Goal: Task Accomplishment & Management: Use online tool/utility

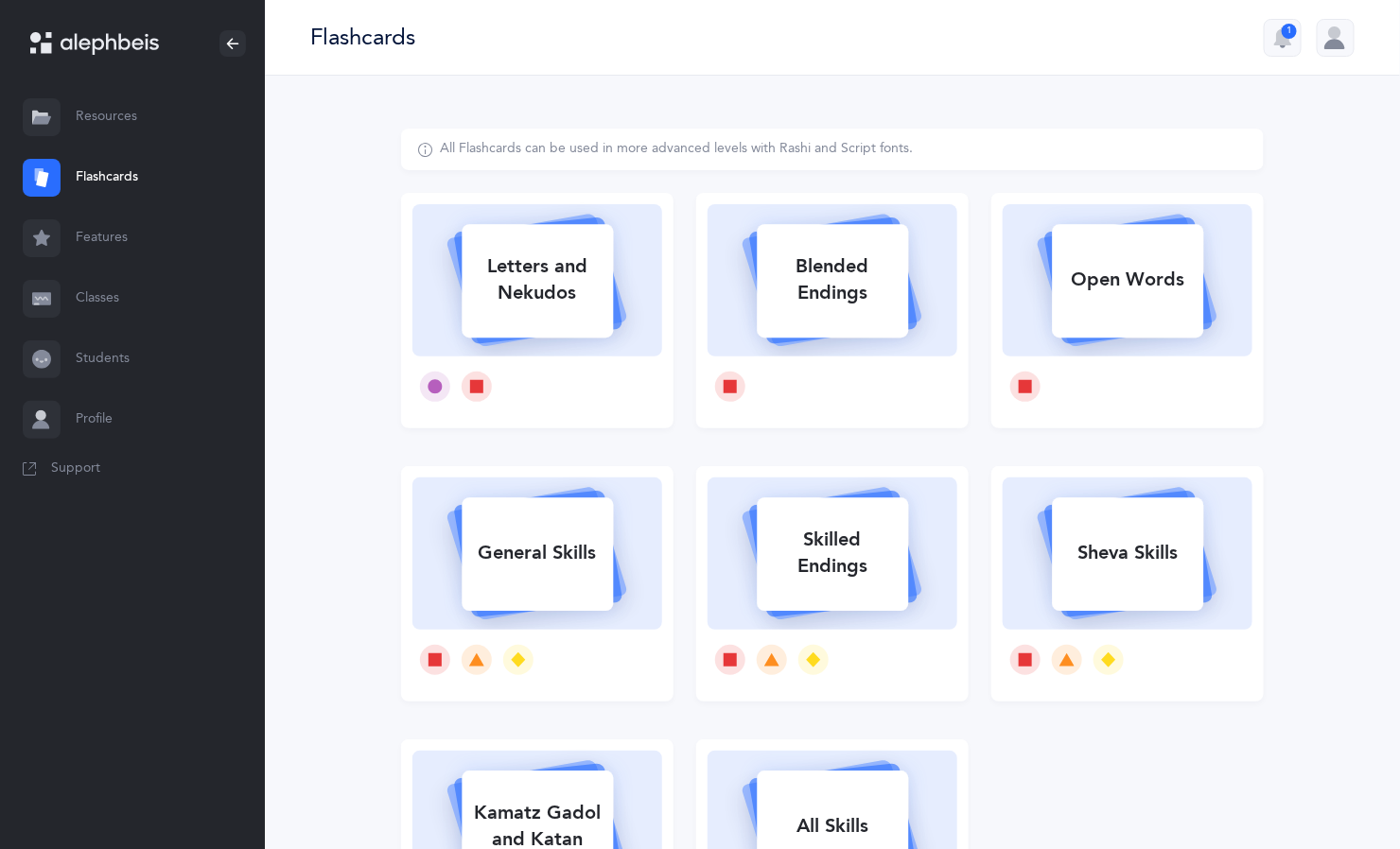
click at [563, 307] on div "Letters and Nekudos" at bounding box center [537, 279] width 152 height 75
select select
select select "single"
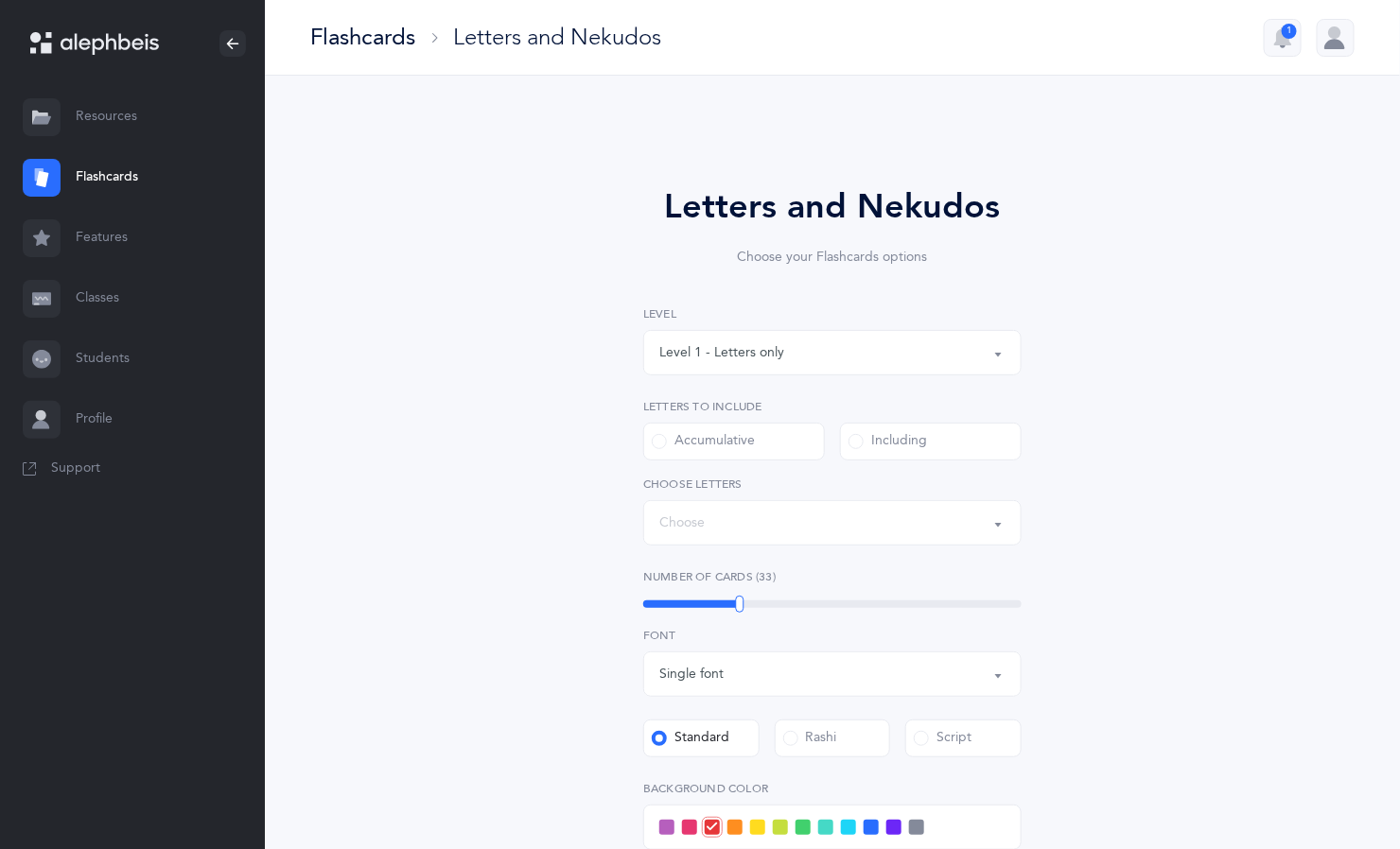
select select "27"
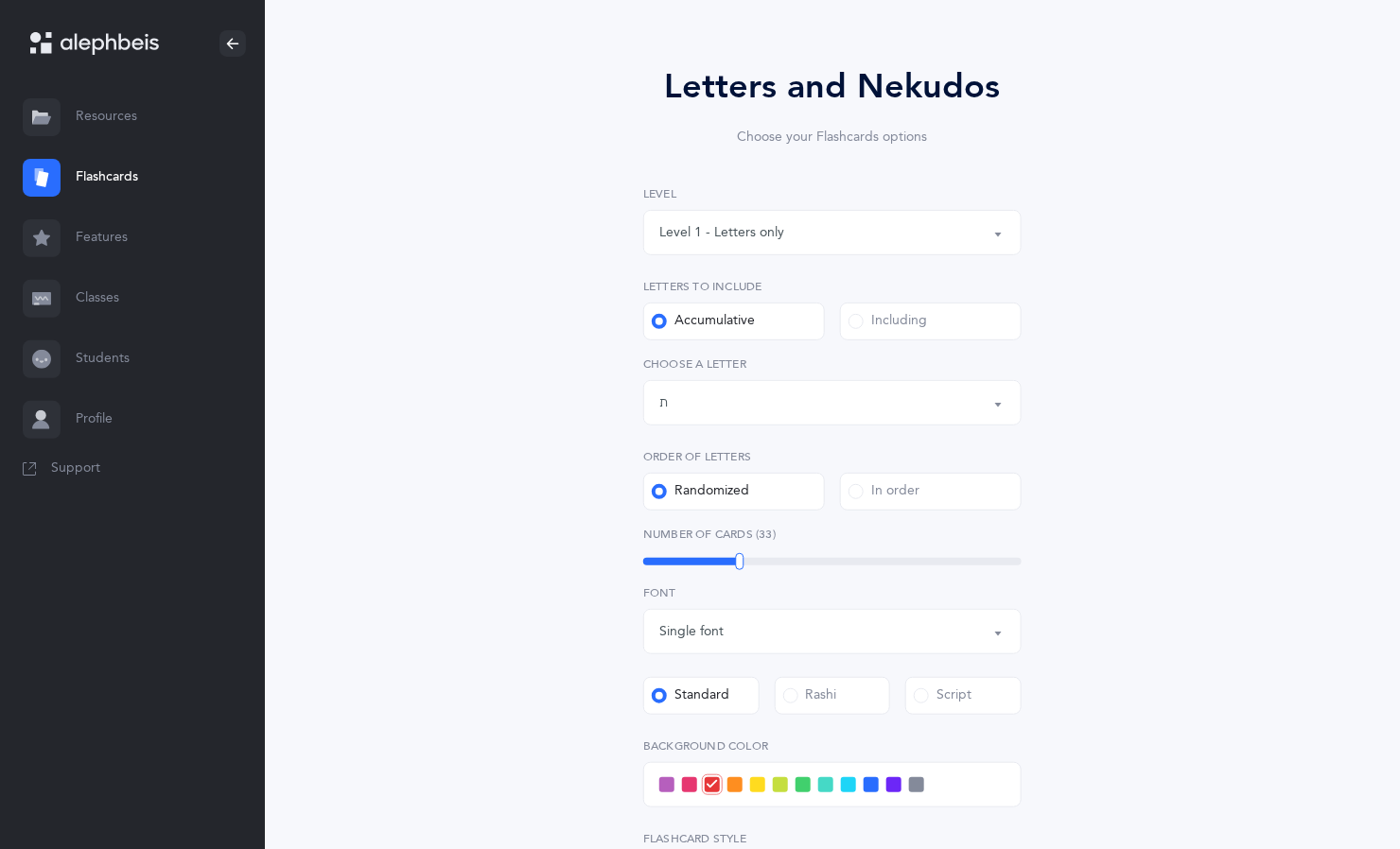
scroll to position [119, 0]
click at [906, 322] on div "Including" at bounding box center [887, 323] width 78 height 19
click at [0, 0] on input "Including" at bounding box center [0, 0] width 0 height 0
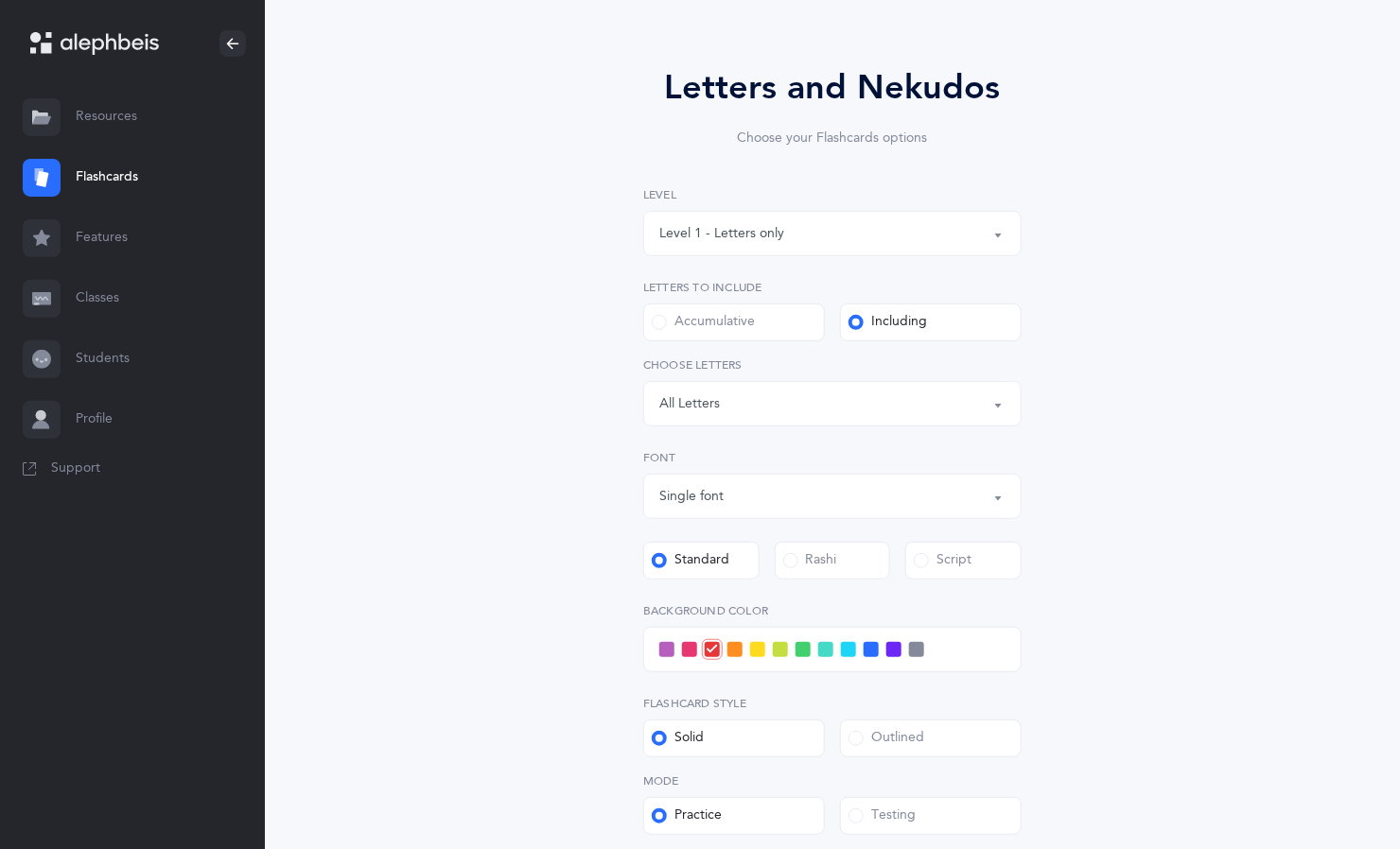
click at [793, 404] on div "Letters: All Letters" at bounding box center [832, 403] width 346 height 32
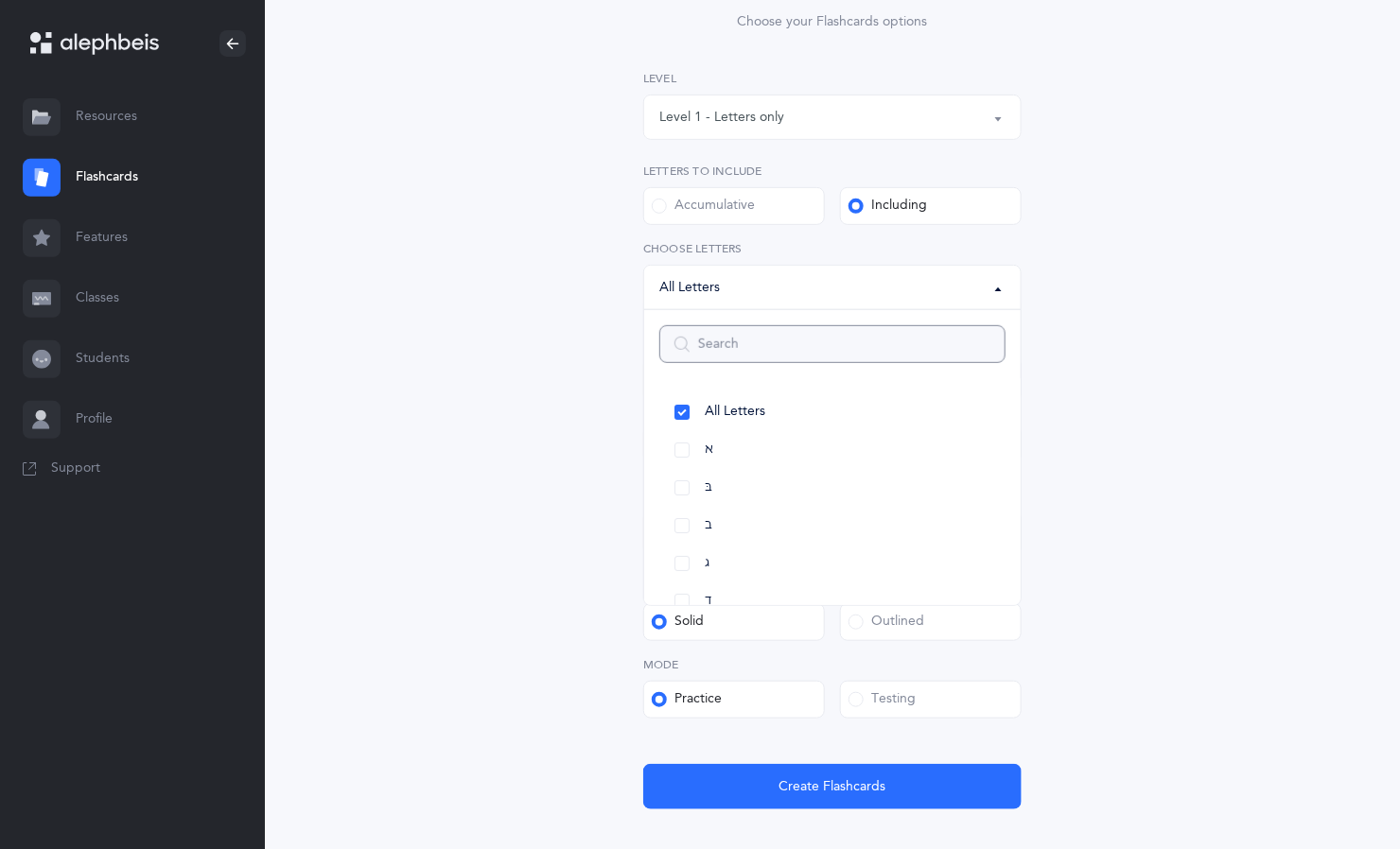
scroll to position [237, 0]
click at [685, 449] on link "א" at bounding box center [832, 449] width 346 height 38
select select "1"
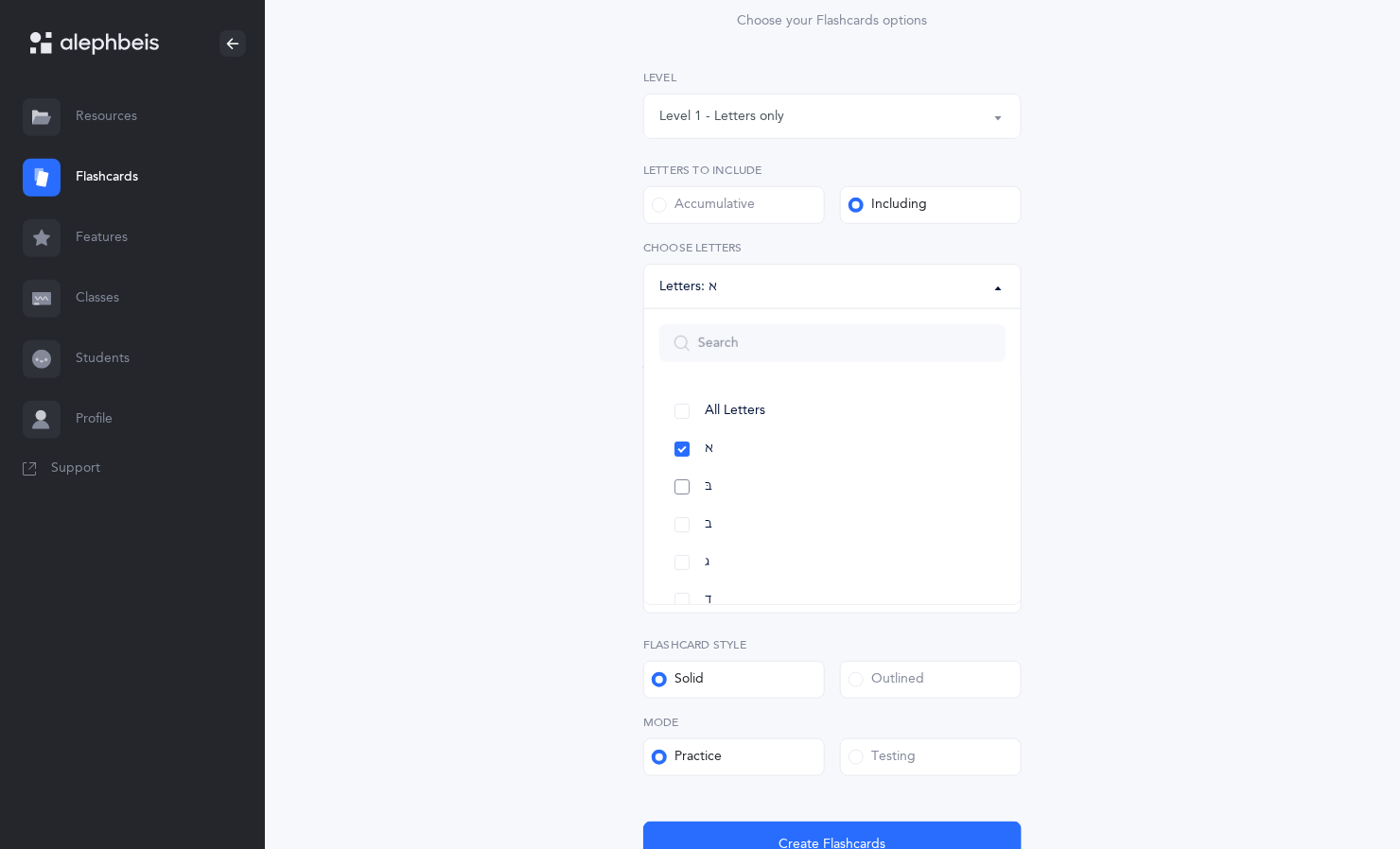
click at [682, 486] on link "בּ" at bounding box center [832, 486] width 346 height 38
click at [682, 525] on link "ב" at bounding box center [832, 524] width 346 height 38
click at [682, 599] on link "ד" at bounding box center [832, 600] width 346 height 38
click at [686, 516] on link "ג" at bounding box center [832, 516] width 346 height 38
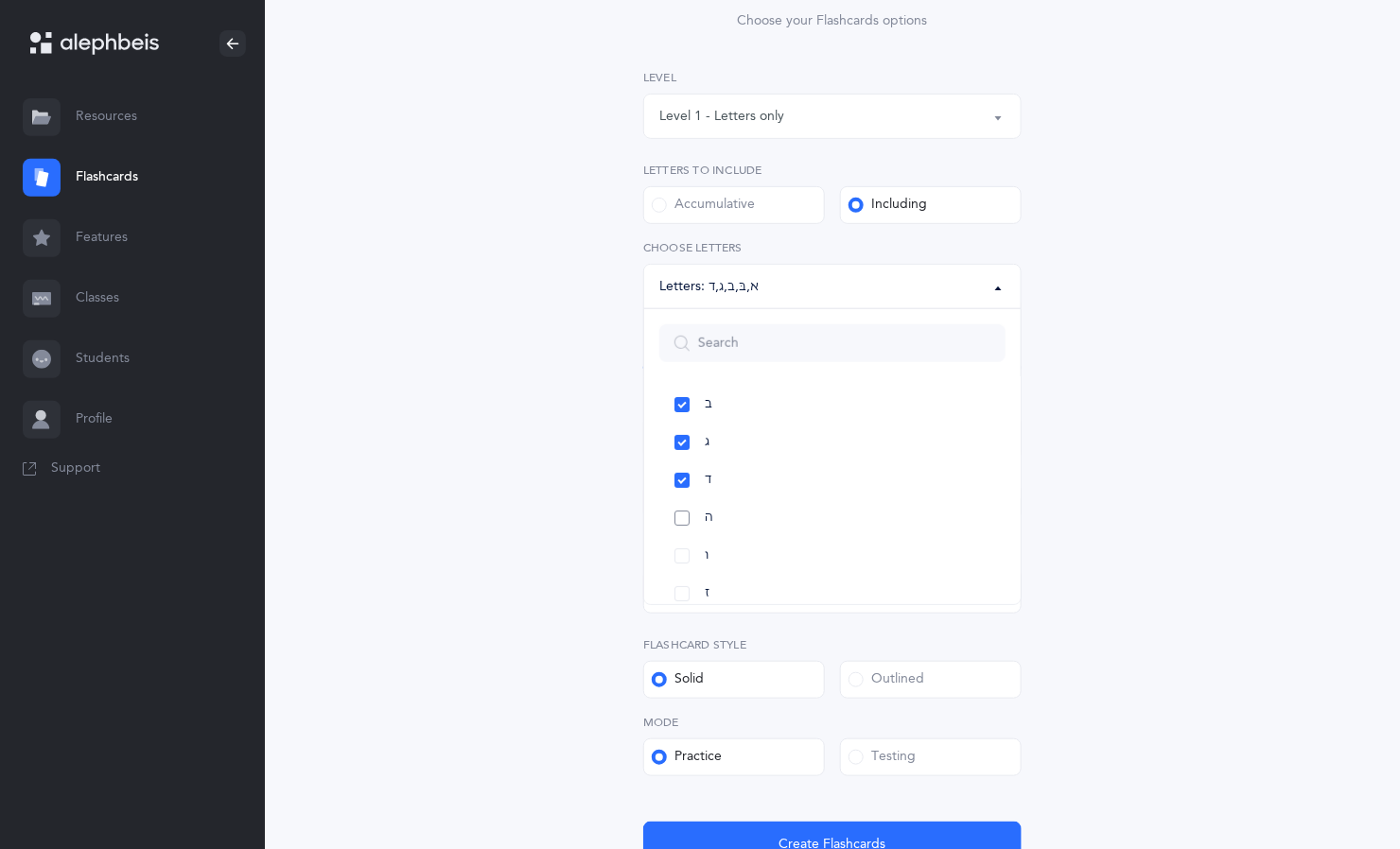
click at [682, 517] on link "ה" at bounding box center [832, 517] width 346 height 38
click at [682, 556] on link "ו" at bounding box center [832, 556] width 346 height 38
click at [682, 508] on link "ז" at bounding box center [832, 509] width 346 height 38
click at [682, 545] on link "ח" at bounding box center [832, 546] width 346 height 38
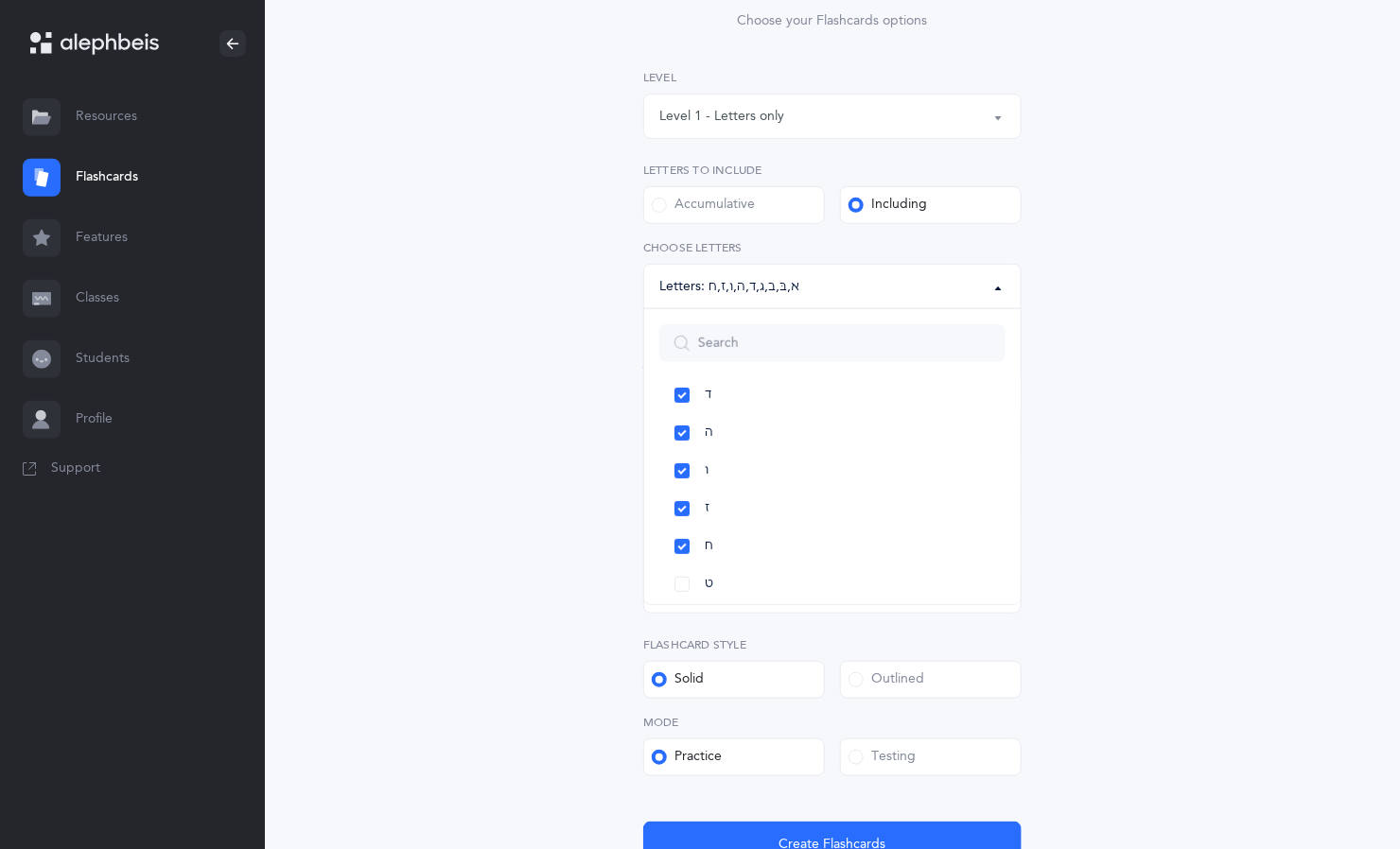
click at [681, 613] on div at bounding box center [831, 591] width 378 height 45
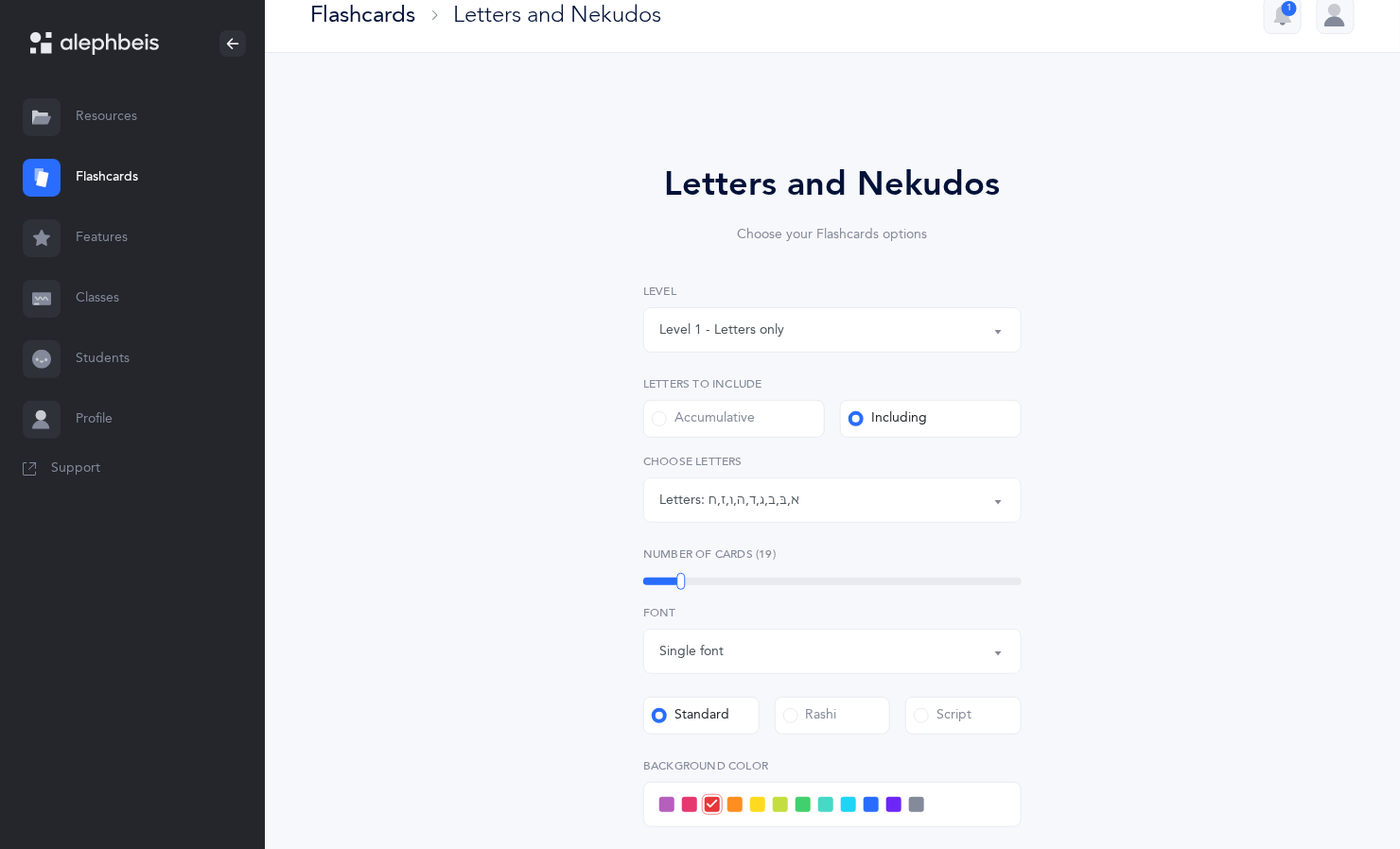
scroll to position [20, 0]
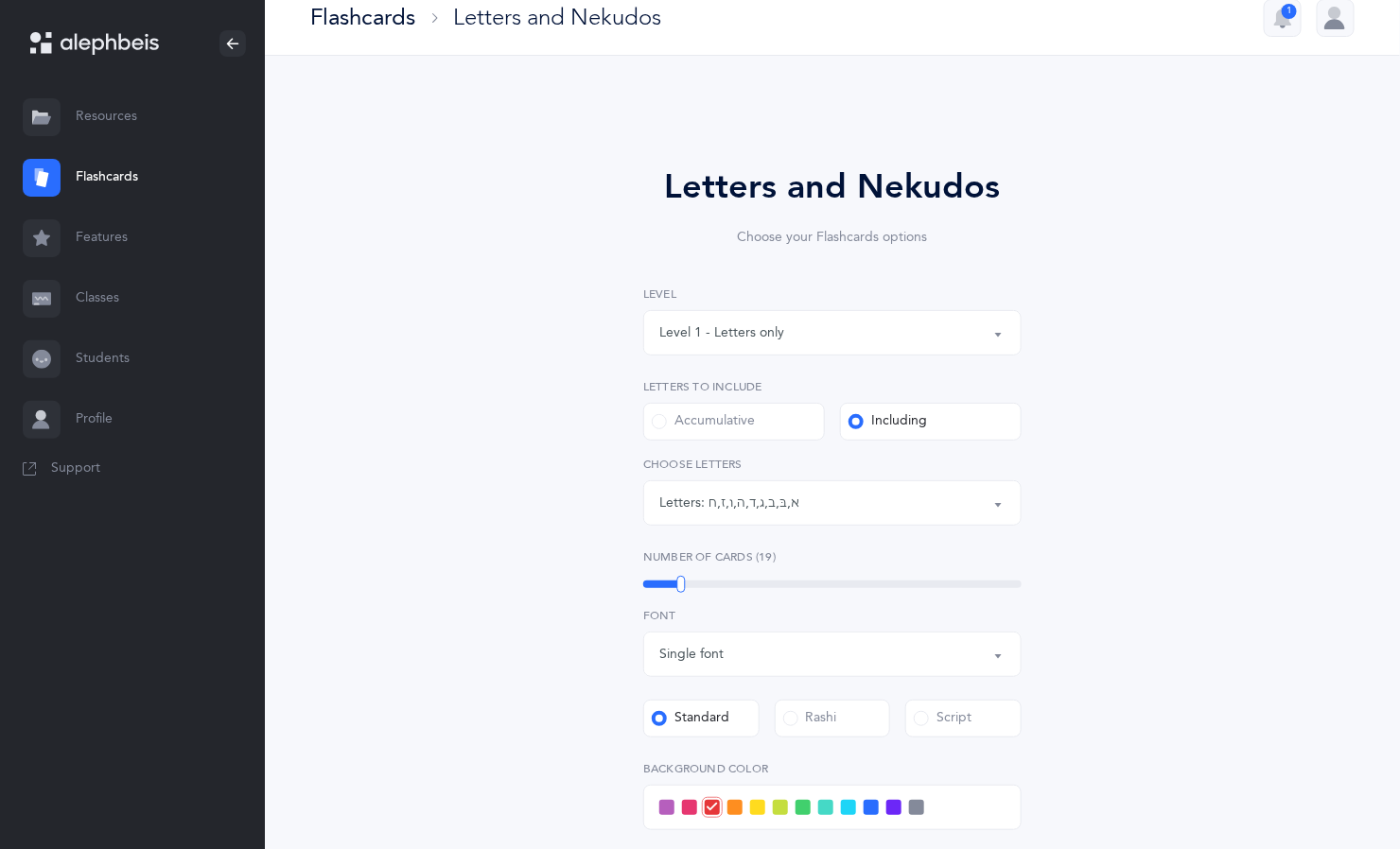
click at [831, 333] on div "Level 1 - Letters only" at bounding box center [832, 333] width 346 height 32
click at [777, 387] on span "Level 1 - Letters only" at bounding box center [734, 390] width 125 height 17
click at [915, 435] on label "Including" at bounding box center [931, 422] width 182 height 38
click at [0, 0] on input "Including" at bounding box center [0, 0] width 0 height 0
click at [956, 424] on label "Including" at bounding box center [931, 422] width 182 height 38
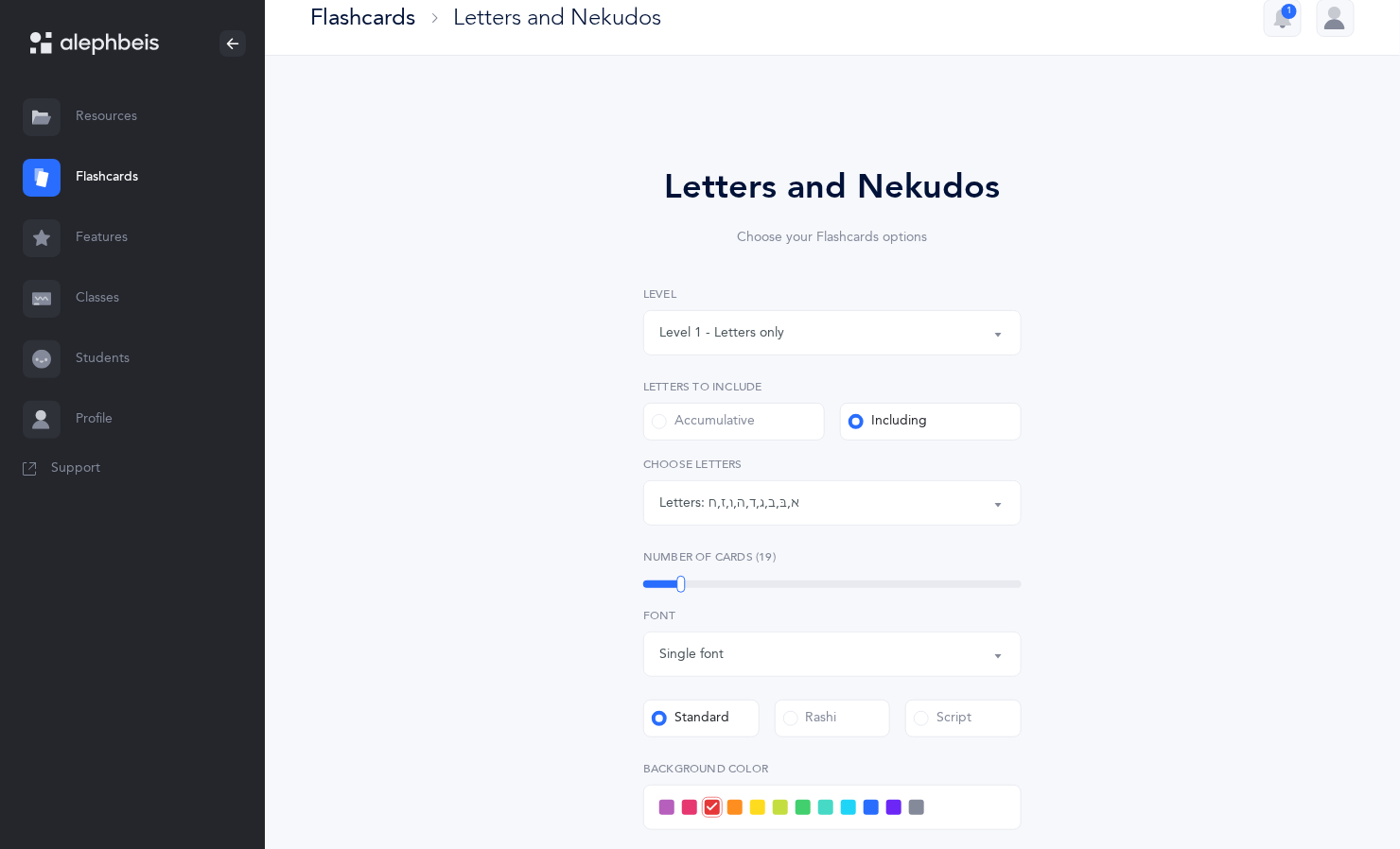
click at [0, 0] on input "Including" at bounding box center [0, 0] width 0 height 0
click at [974, 435] on label "Including" at bounding box center [931, 422] width 182 height 38
click at [0, 0] on input "Including" at bounding box center [0, 0] width 0 height 0
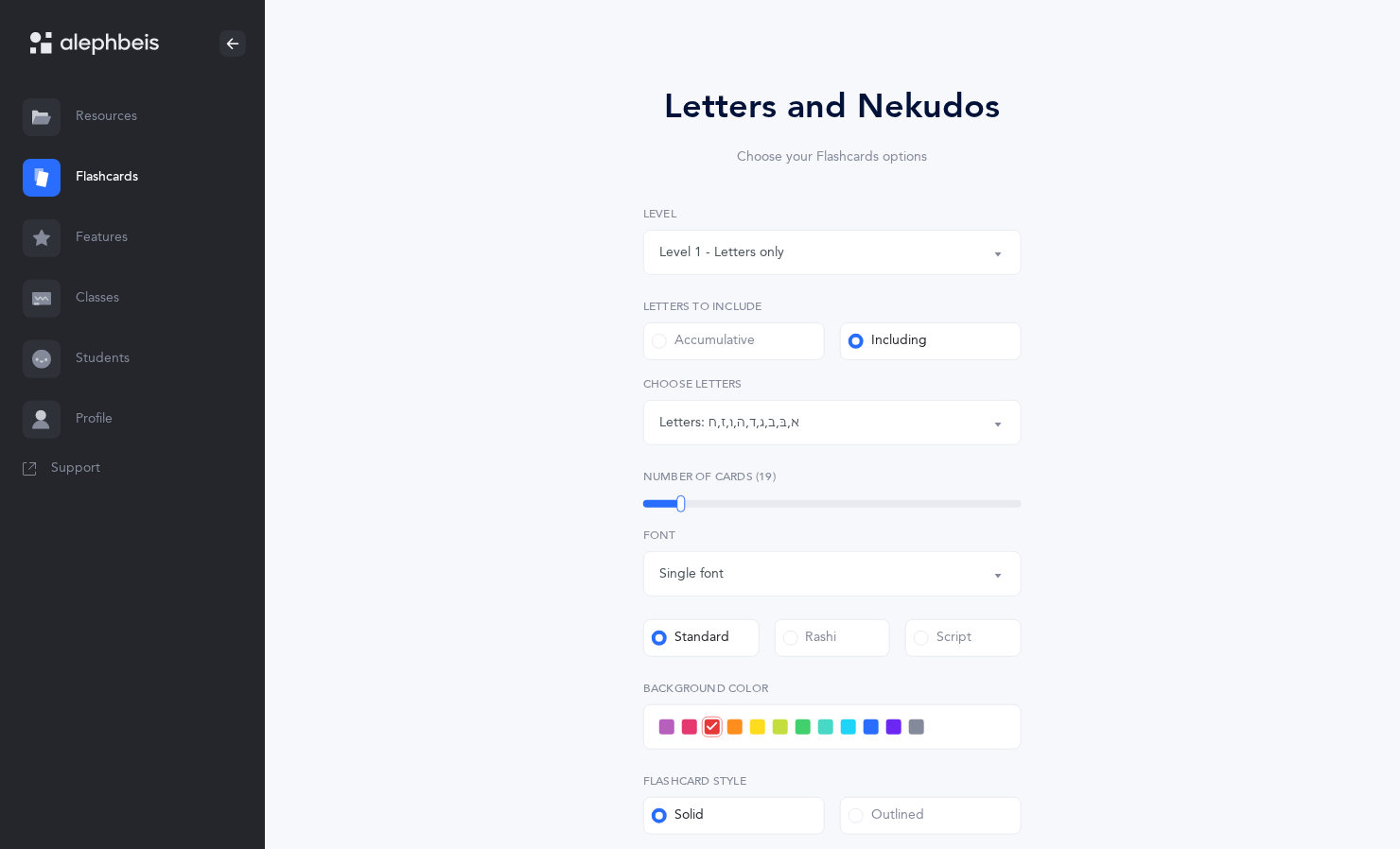
scroll to position [100, 0]
click at [851, 420] on div "Letters: א , בּ , ב , ג , ד , ה , ו , ז , ח" at bounding box center [832, 424] width 346 height 32
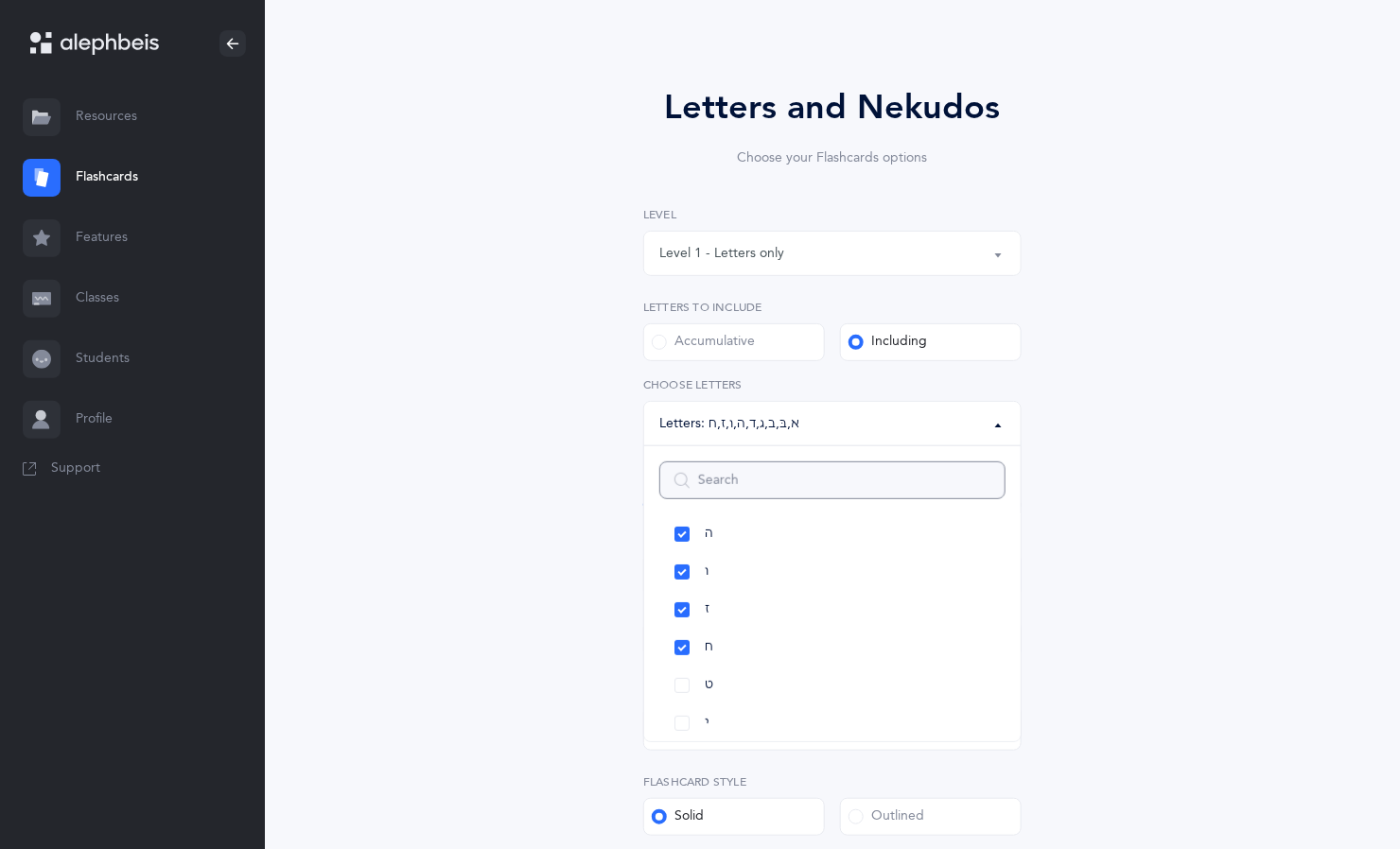
scroll to position [264, 0]
click at [682, 662] on link "ט" at bounding box center [832, 662] width 346 height 38
click at [682, 701] on link "י" at bounding box center [832, 700] width 346 height 38
click at [685, 651] on link "כּ" at bounding box center [832, 650] width 346 height 38
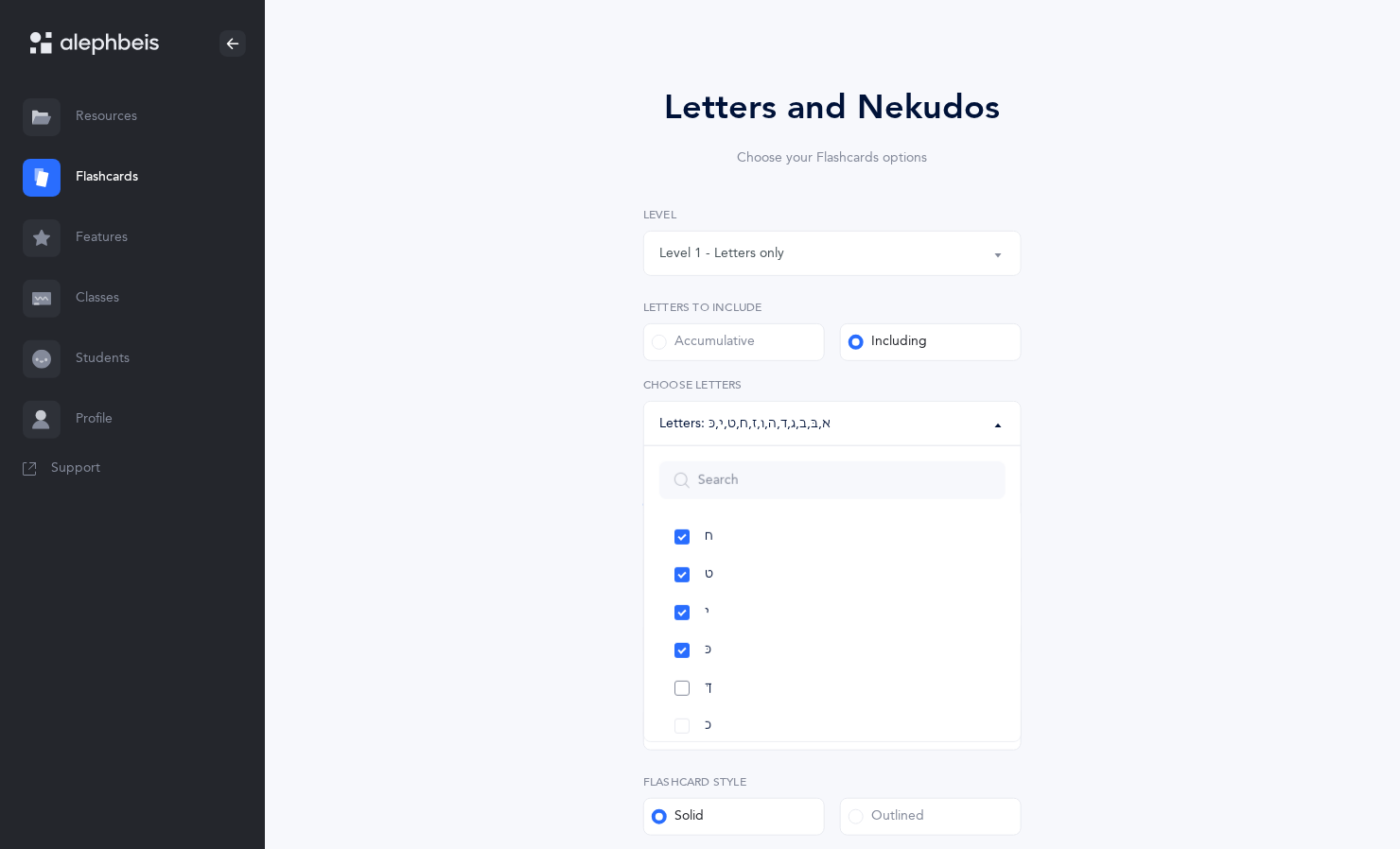
click at [682, 688] on link "ךּ" at bounding box center [832, 688] width 346 height 38
click at [686, 647] on link "כ" at bounding box center [832, 643] width 346 height 38
click at [682, 681] on link "ך" at bounding box center [832, 681] width 346 height 38
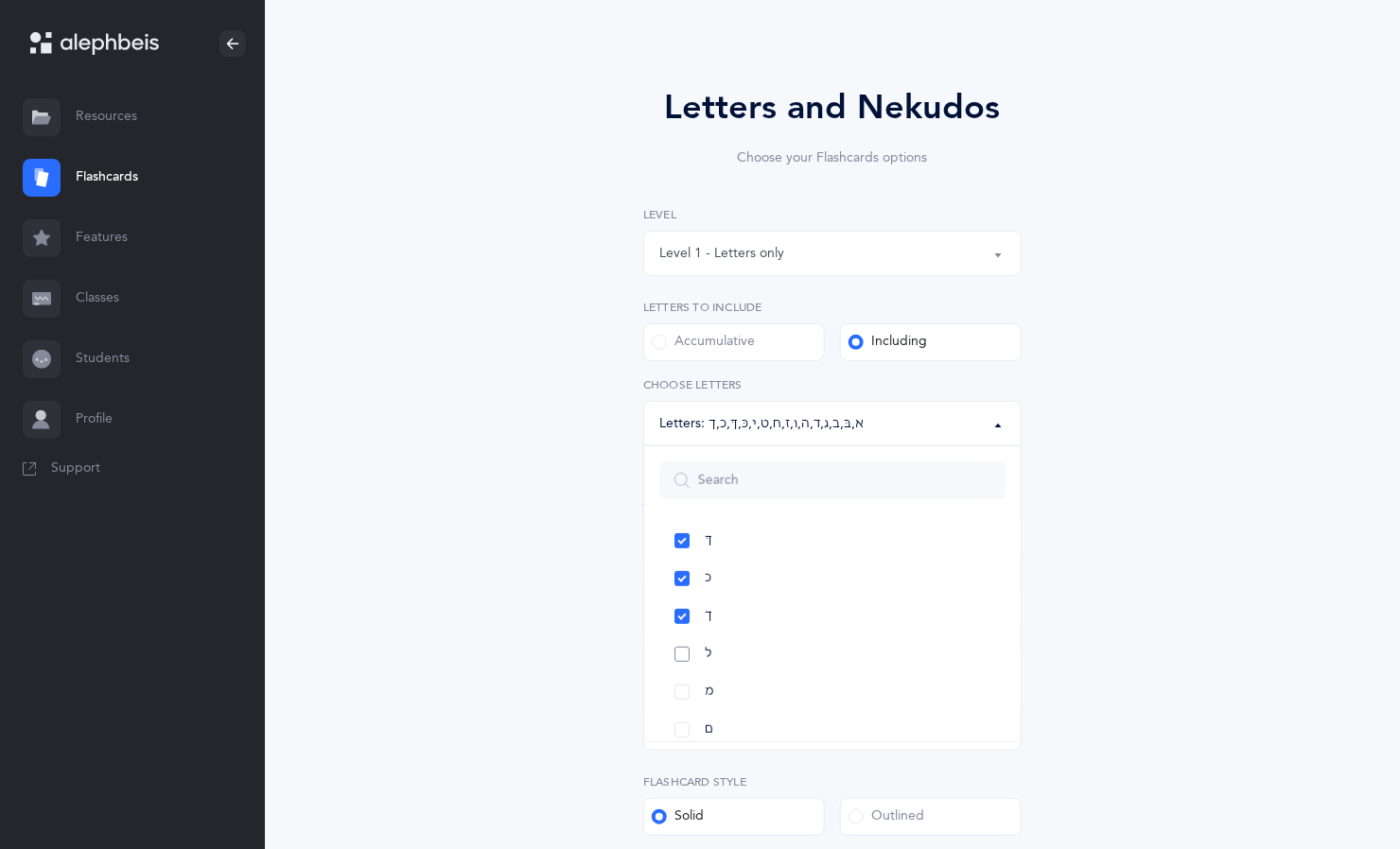
click at [689, 657] on link "ל" at bounding box center [832, 654] width 346 height 38
click at [682, 729] on link "ם" at bounding box center [832, 730] width 346 height 38
click at [682, 617] on link "מ" at bounding box center [832, 617] width 346 height 38
click at [682, 617] on link "נ" at bounding box center [832, 617] width 346 height 38
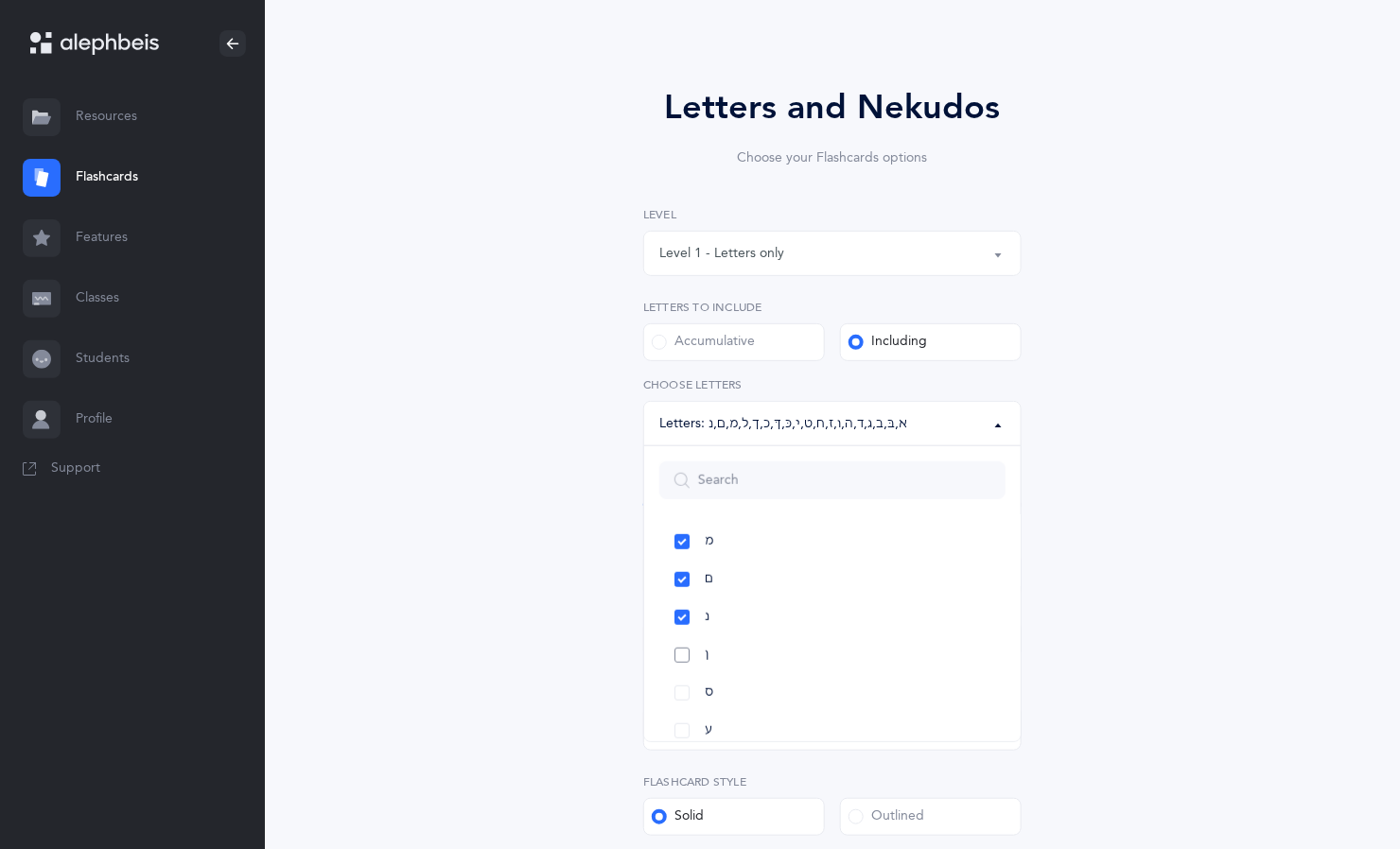
click at [686, 650] on link "ן" at bounding box center [832, 655] width 346 height 38
click at [682, 642] on link "ס" at bounding box center [832, 644] width 346 height 38
click at [682, 682] on link "ע" at bounding box center [832, 682] width 346 height 38
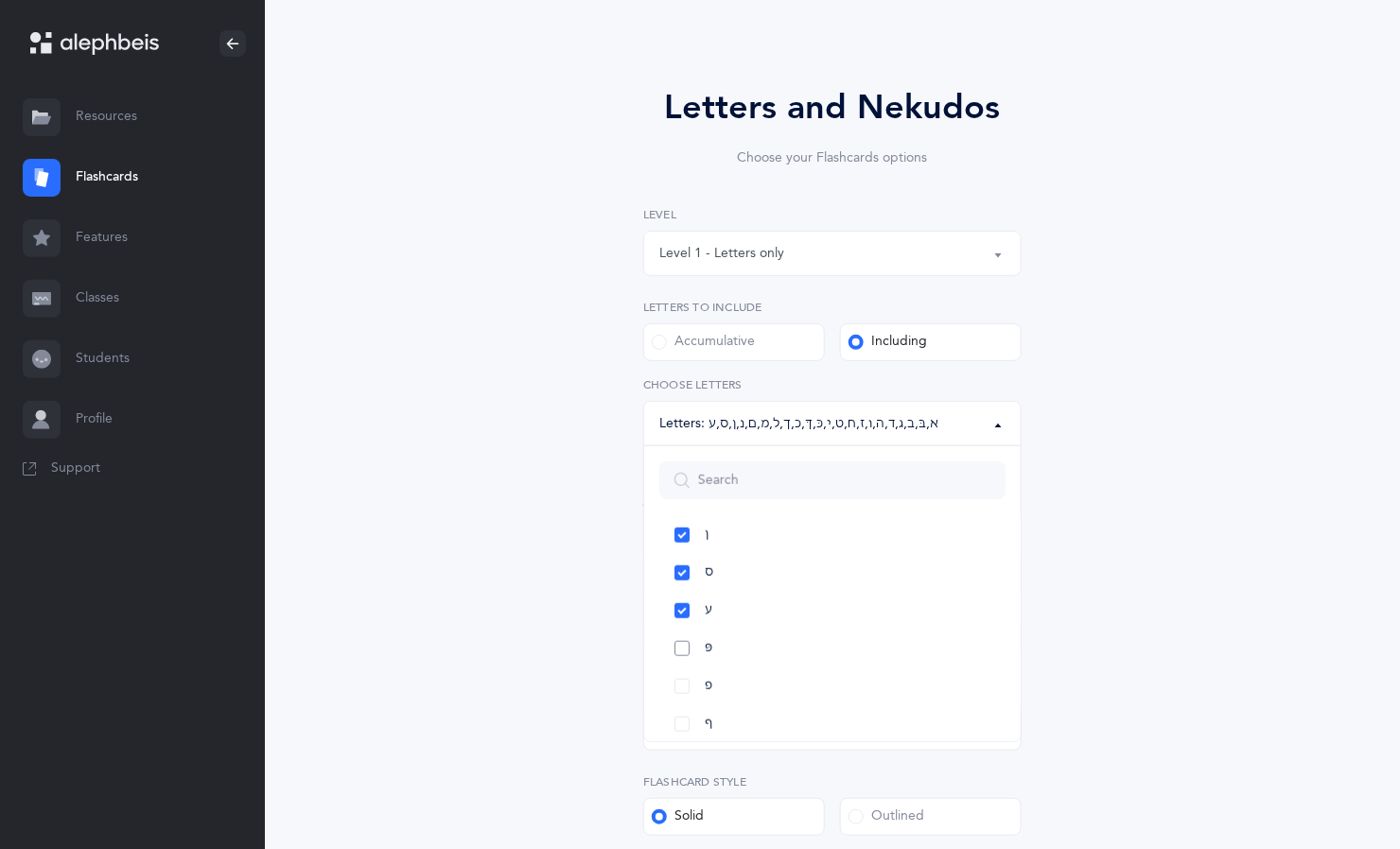
click at [682, 648] on link "פּ" at bounding box center [832, 648] width 346 height 38
click at [682, 687] on link "פ" at bounding box center [832, 687] width 346 height 38
click at [682, 693] on link "צ" at bounding box center [832, 693] width 346 height 38
click at [681, 659] on link "ף" at bounding box center [832, 656] width 346 height 38
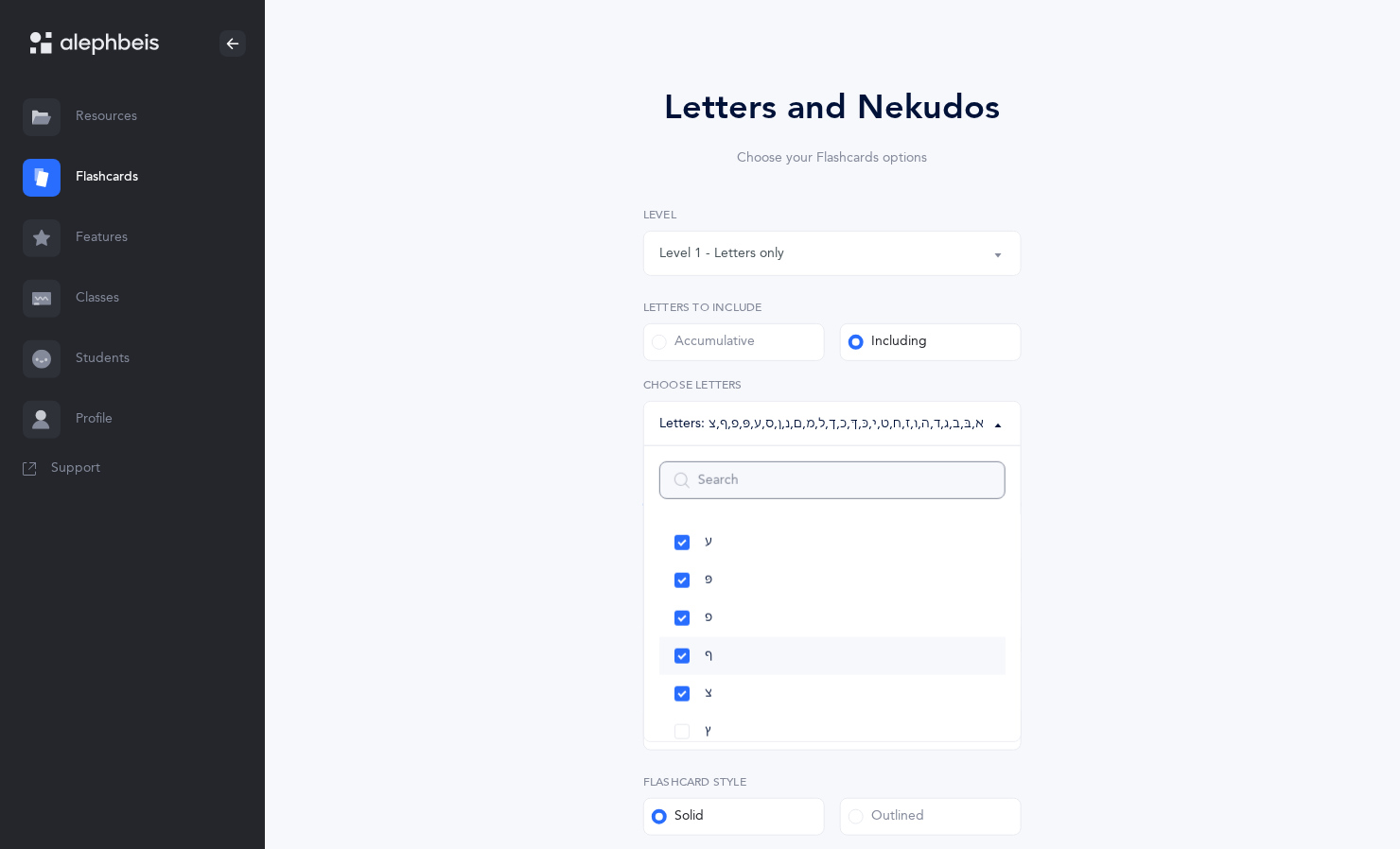
scroll to position [892, 0]
click at [682, 676] on link "ץ" at bounding box center [832, 678] width 346 height 38
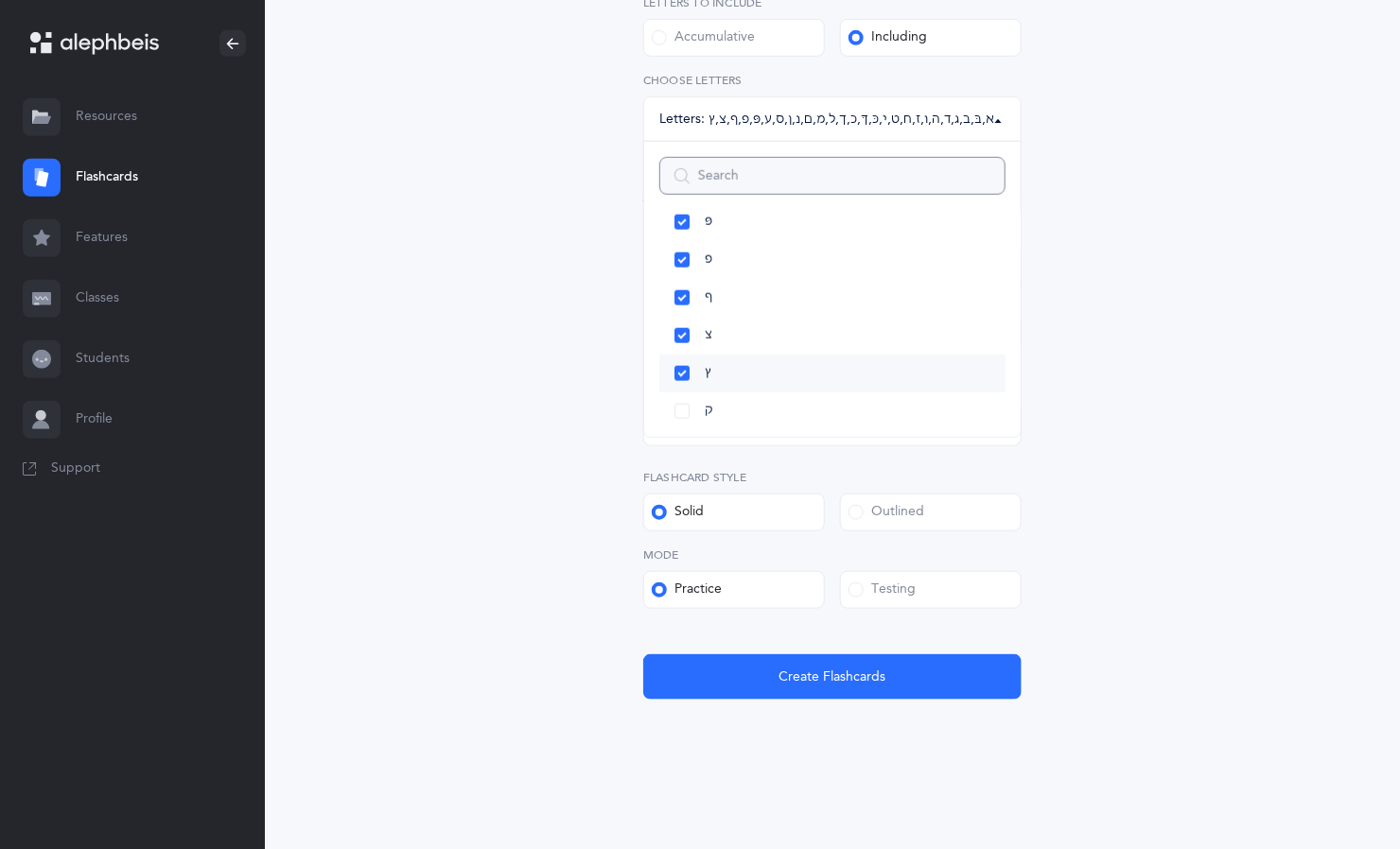
scroll to position [397, 0]
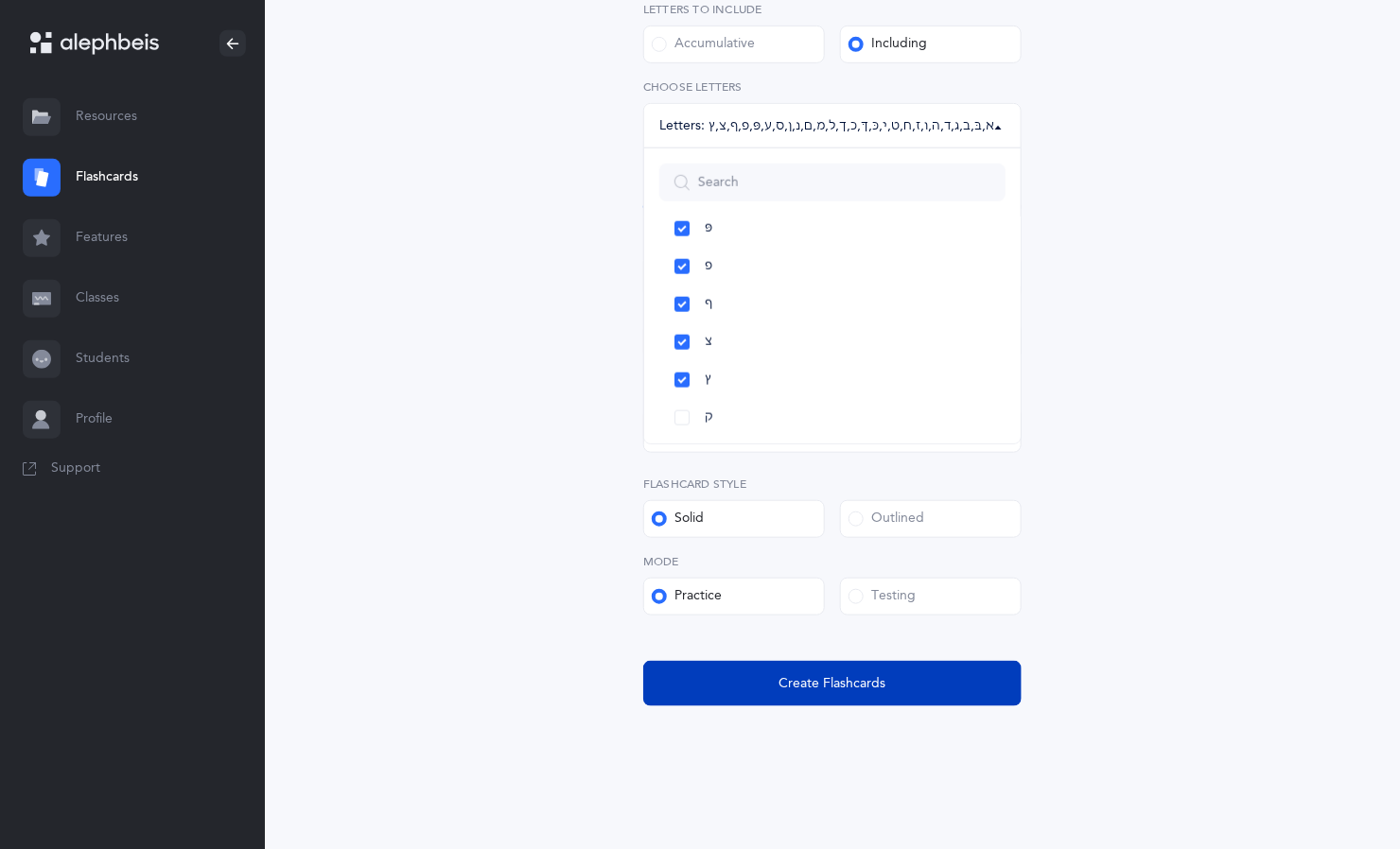
click at [820, 679] on span "Create Flashcards" at bounding box center [832, 684] width 107 height 20
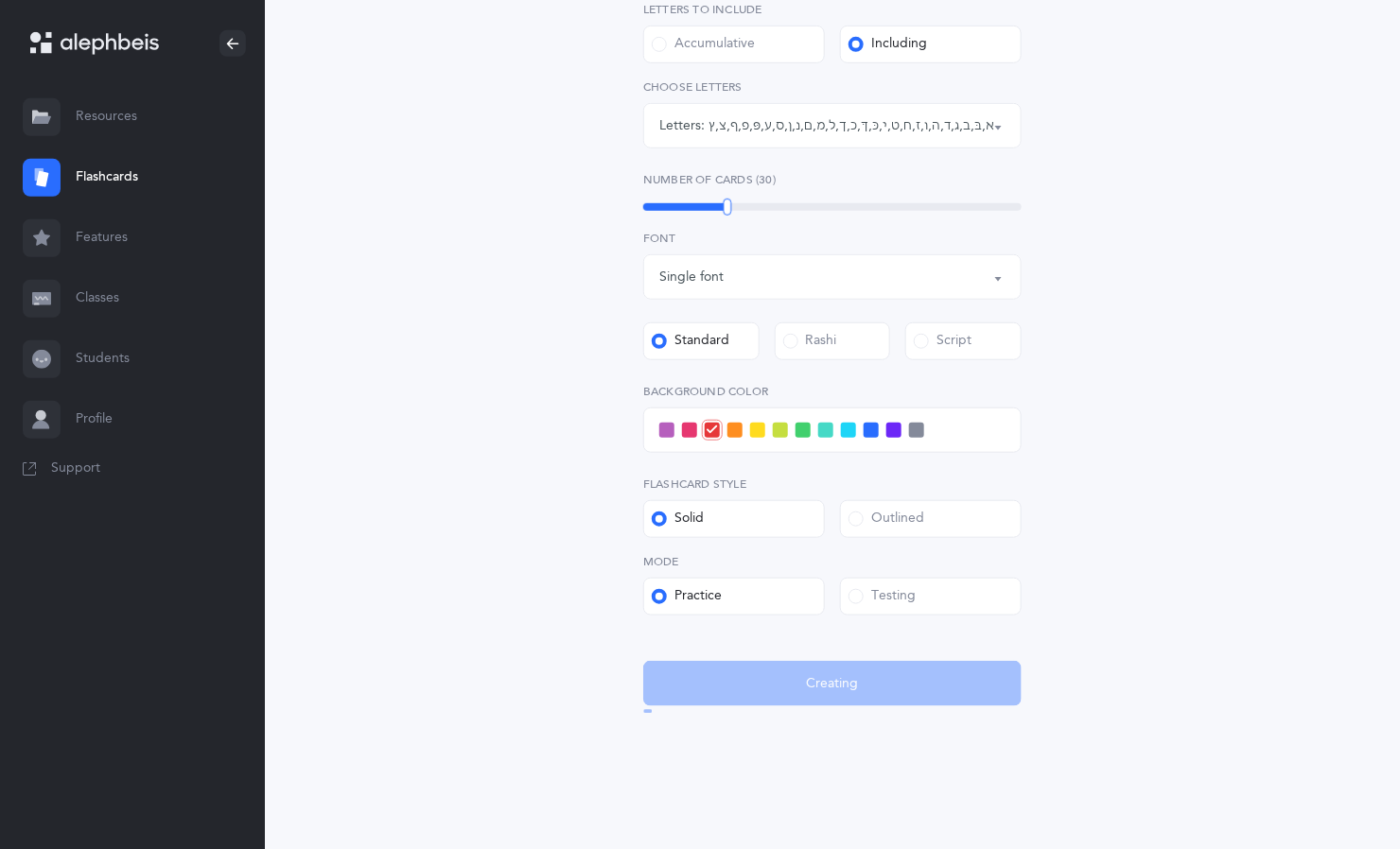
scroll to position [0, 0]
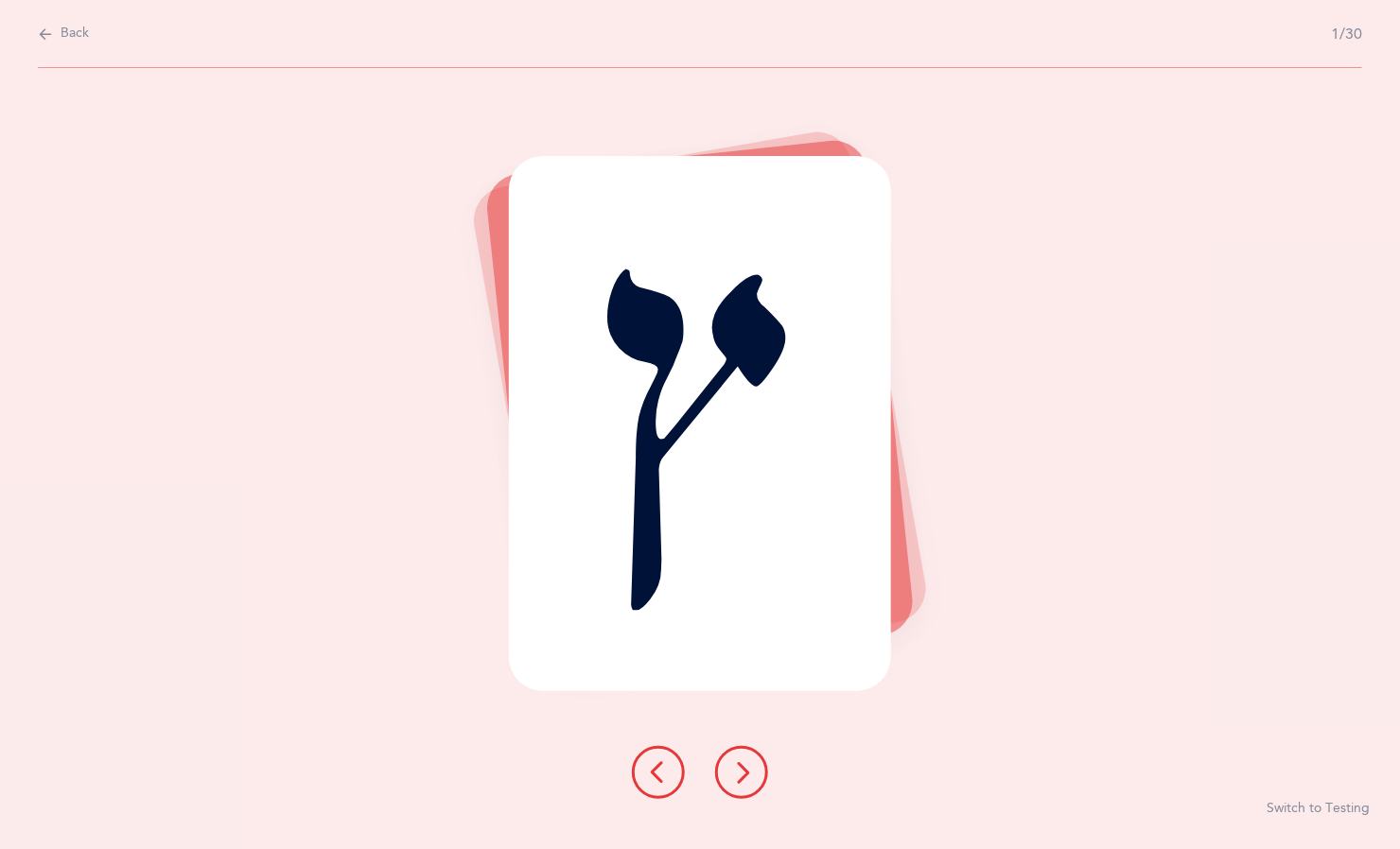
click at [752, 795] on button at bounding box center [741, 773] width 53 height 53
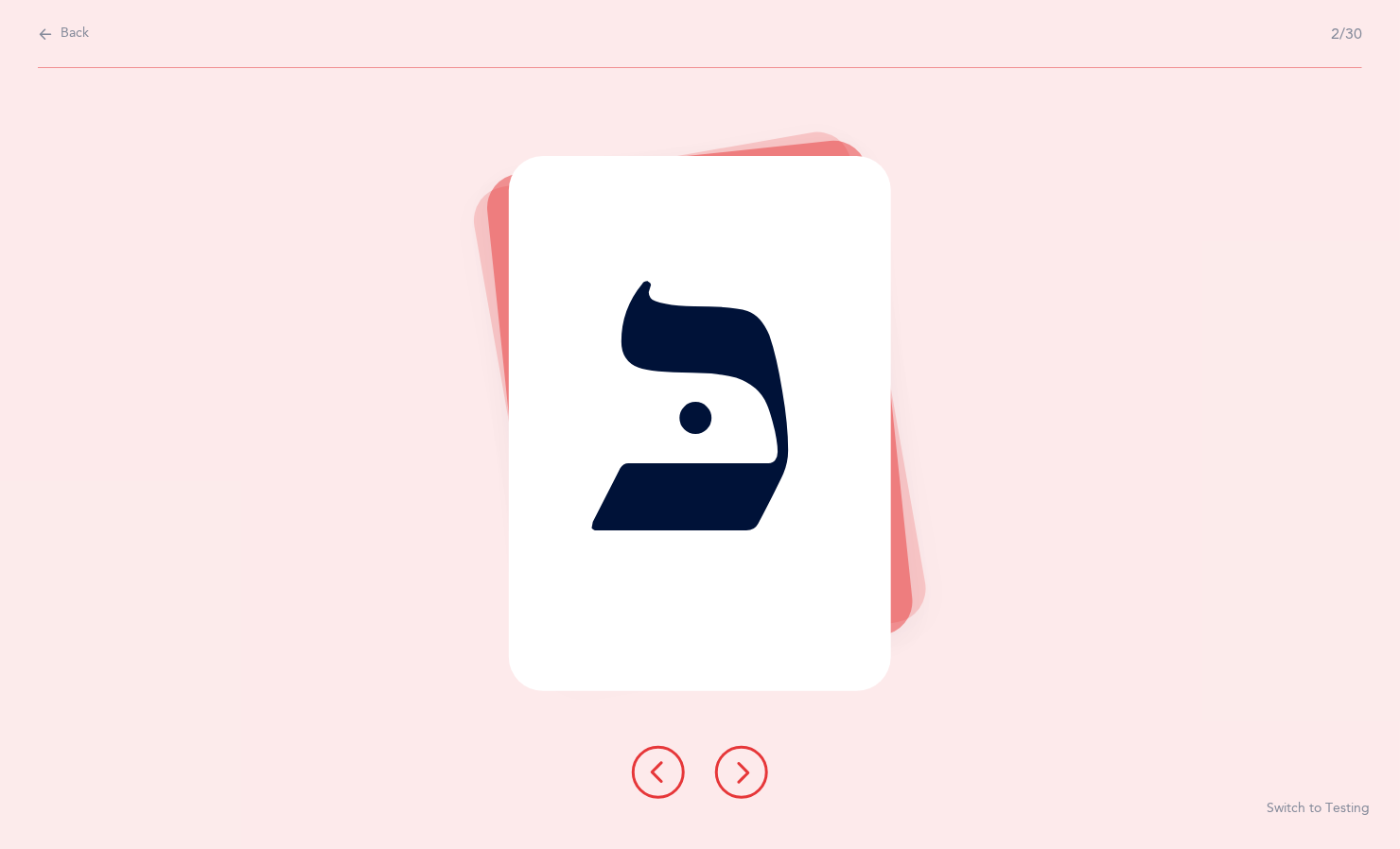
click at [755, 792] on button at bounding box center [741, 773] width 53 height 53
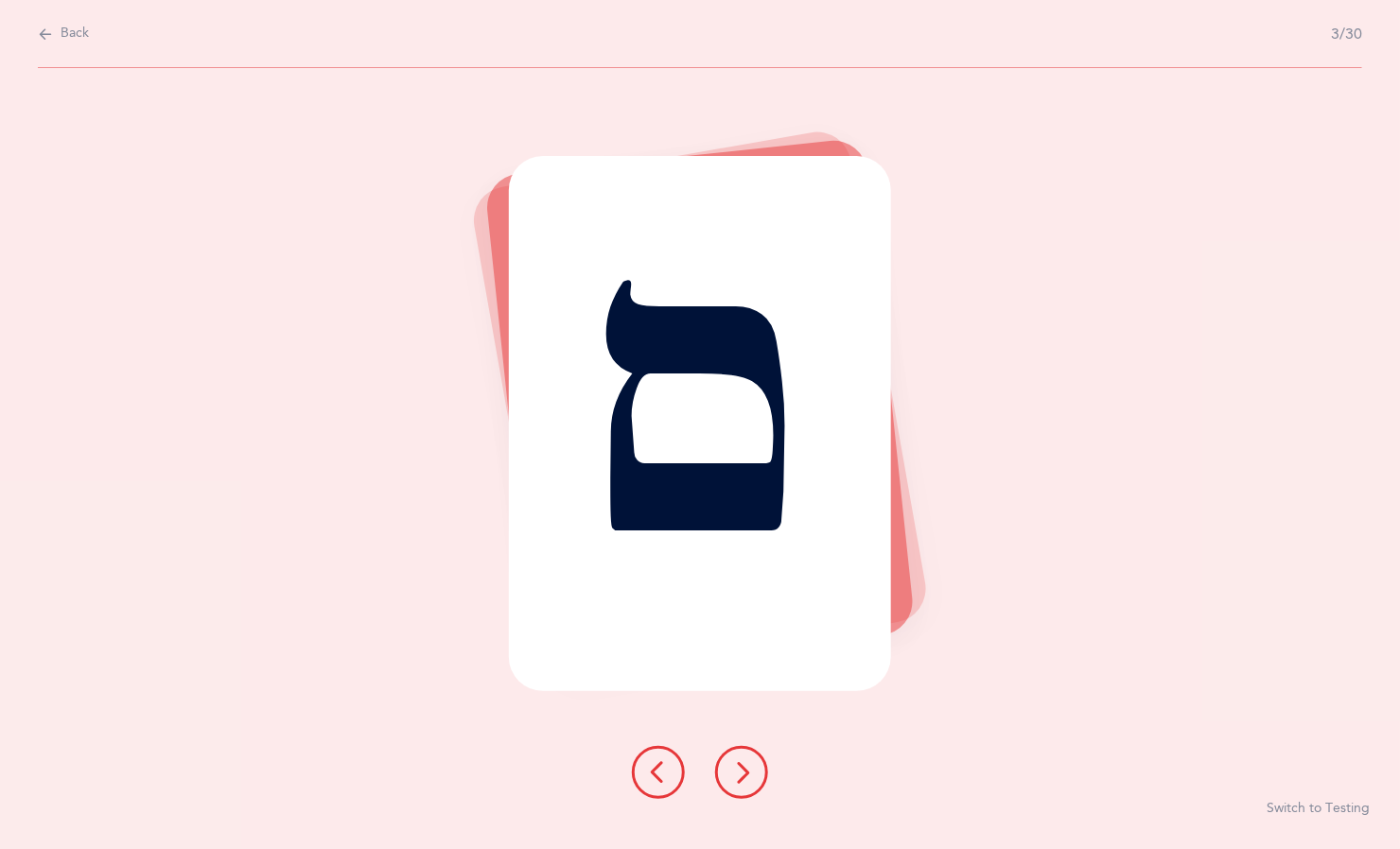
click at [744, 775] on icon at bounding box center [741, 772] width 22 height 22
click at [793, 777] on div "ס Switch to Testing" at bounding box center [700, 458] width 1400 height 781
click at [761, 773] on button at bounding box center [741, 773] width 53 height 53
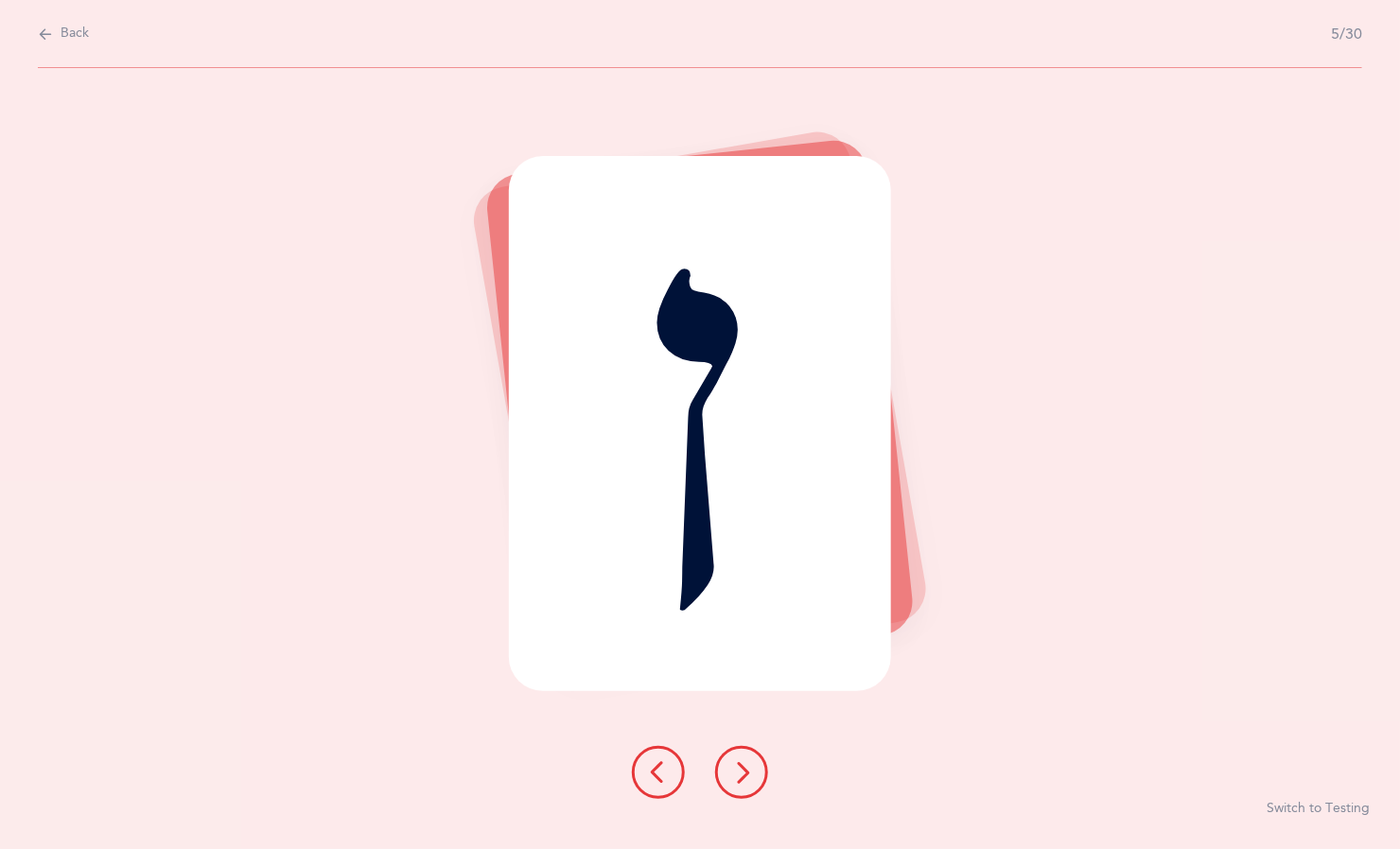
click at [749, 775] on icon at bounding box center [741, 772] width 22 height 22
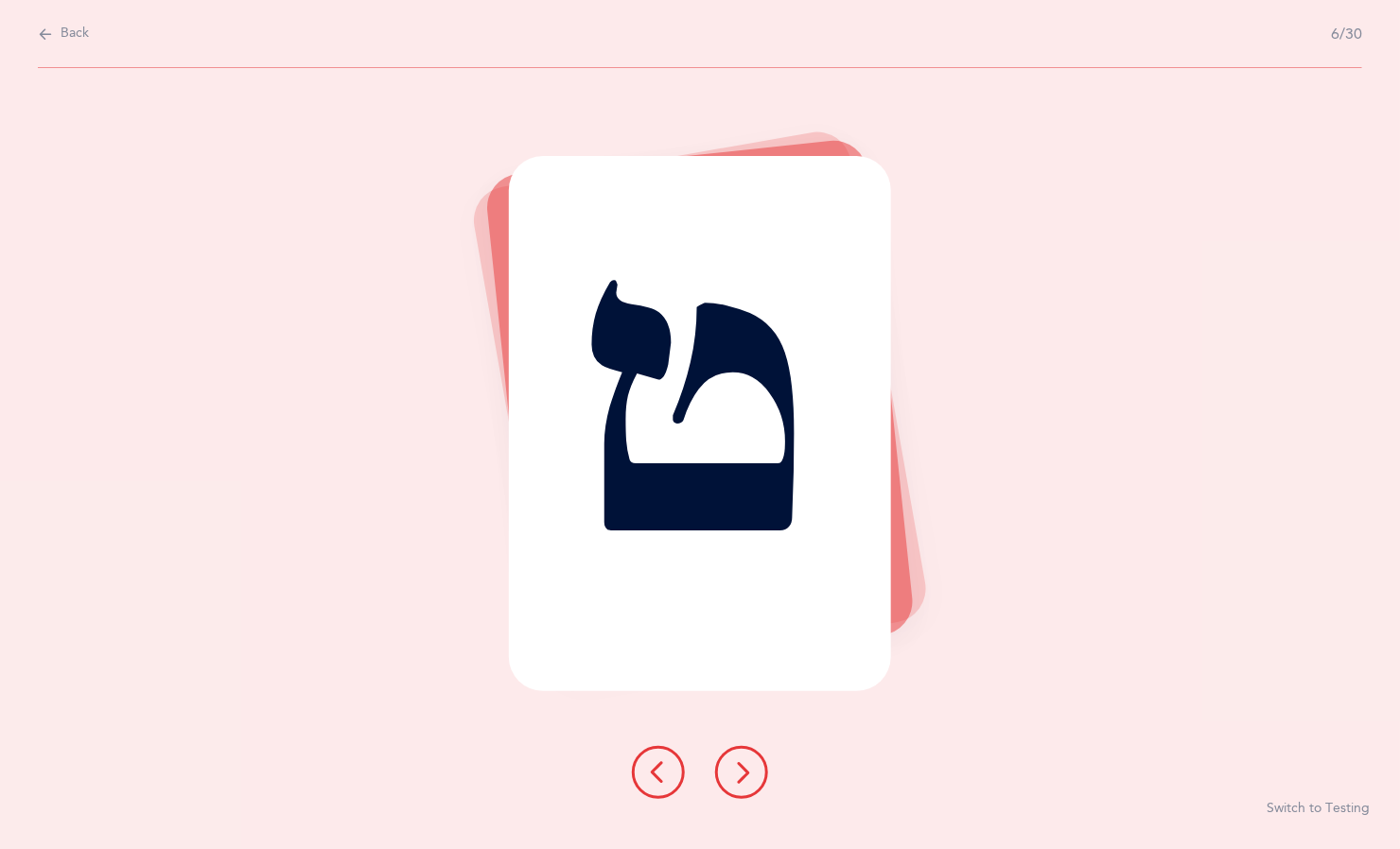
click at [763, 790] on div at bounding box center [700, 773] width 166 height 53
click at [761, 780] on button at bounding box center [741, 773] width 53 height 53
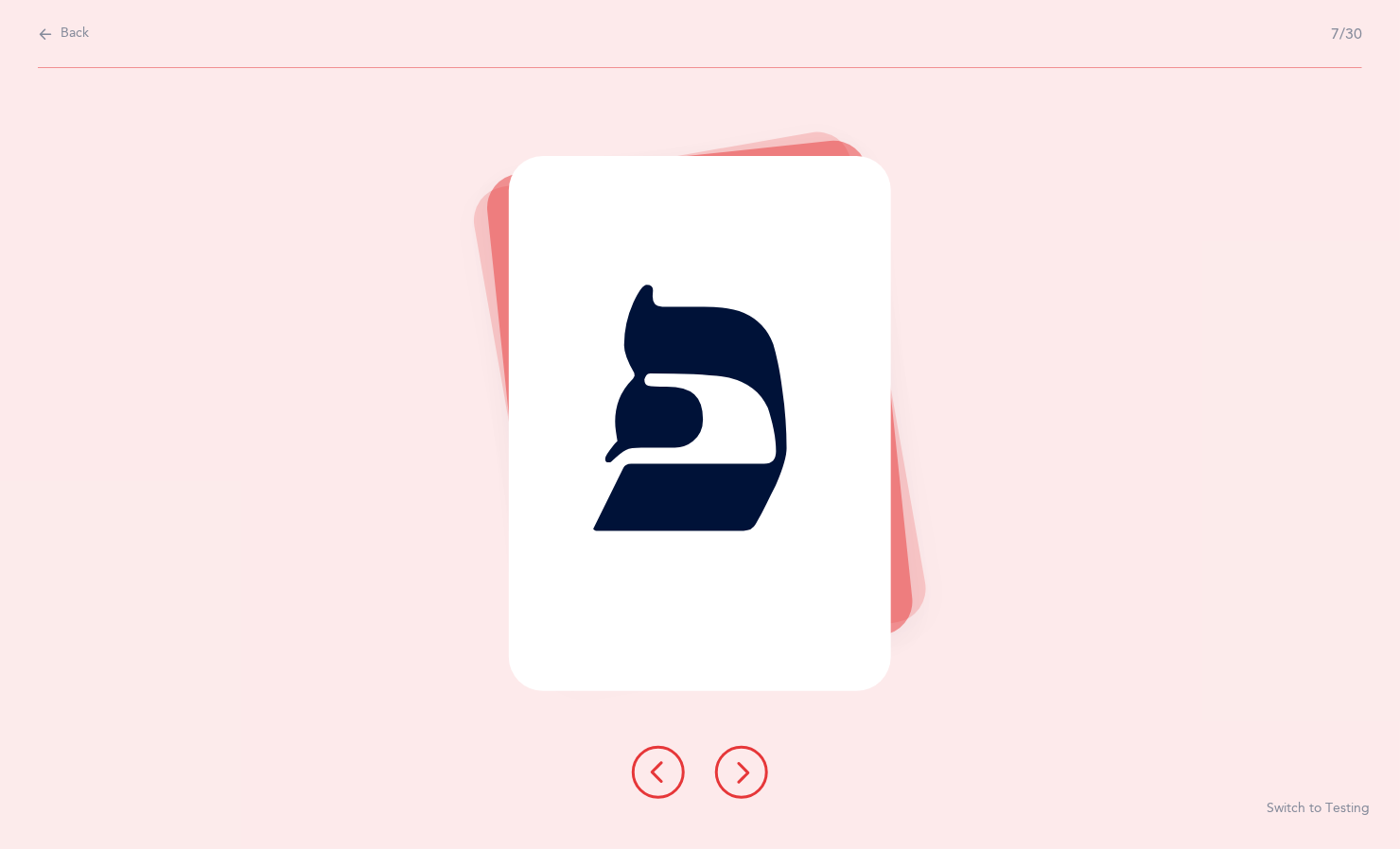
click at [758, 783] on button at bounding box center [741, 773] width 53 height 53
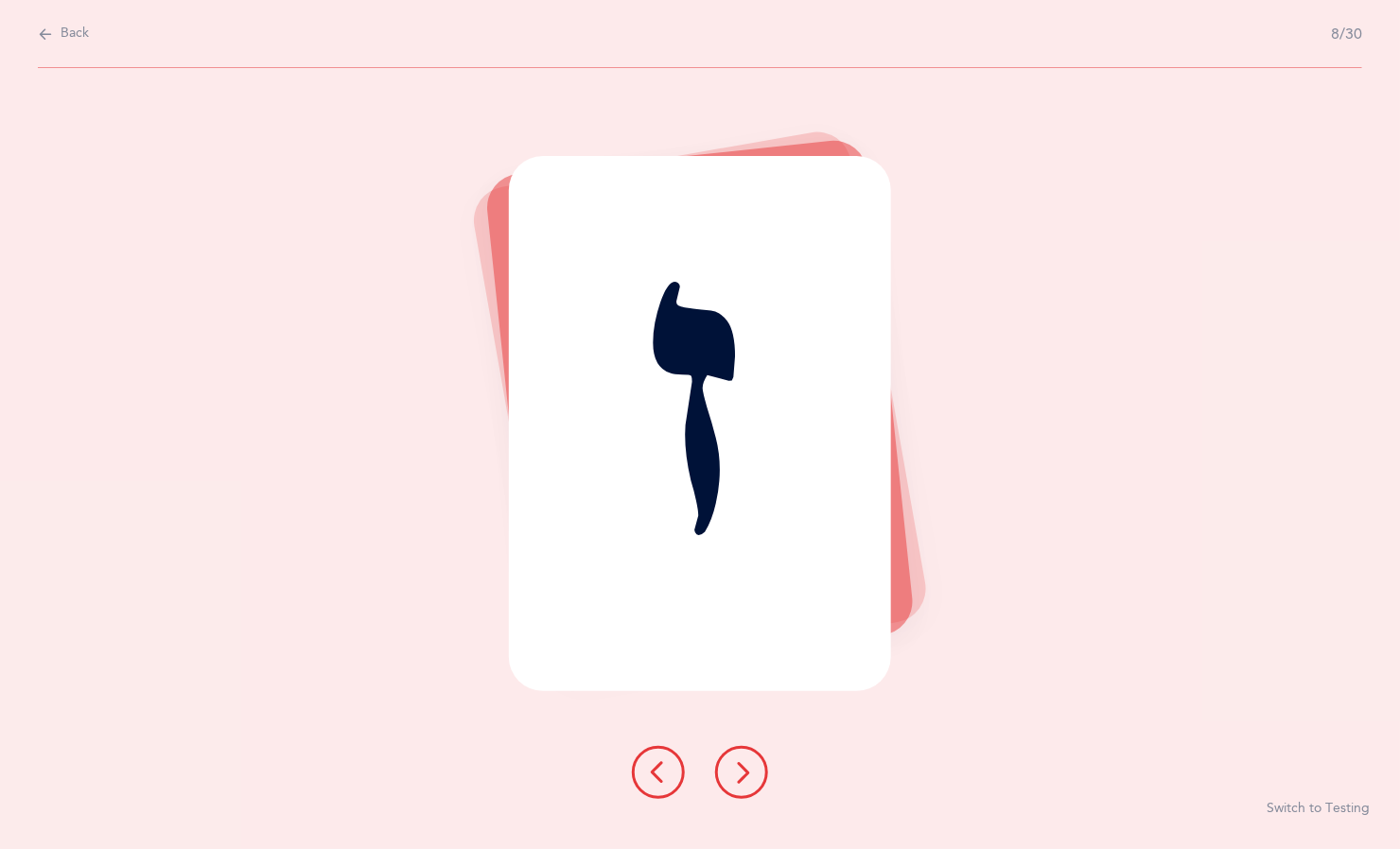
click at [756, 790] on button at bounding box center [741, 773] width 53 height 53
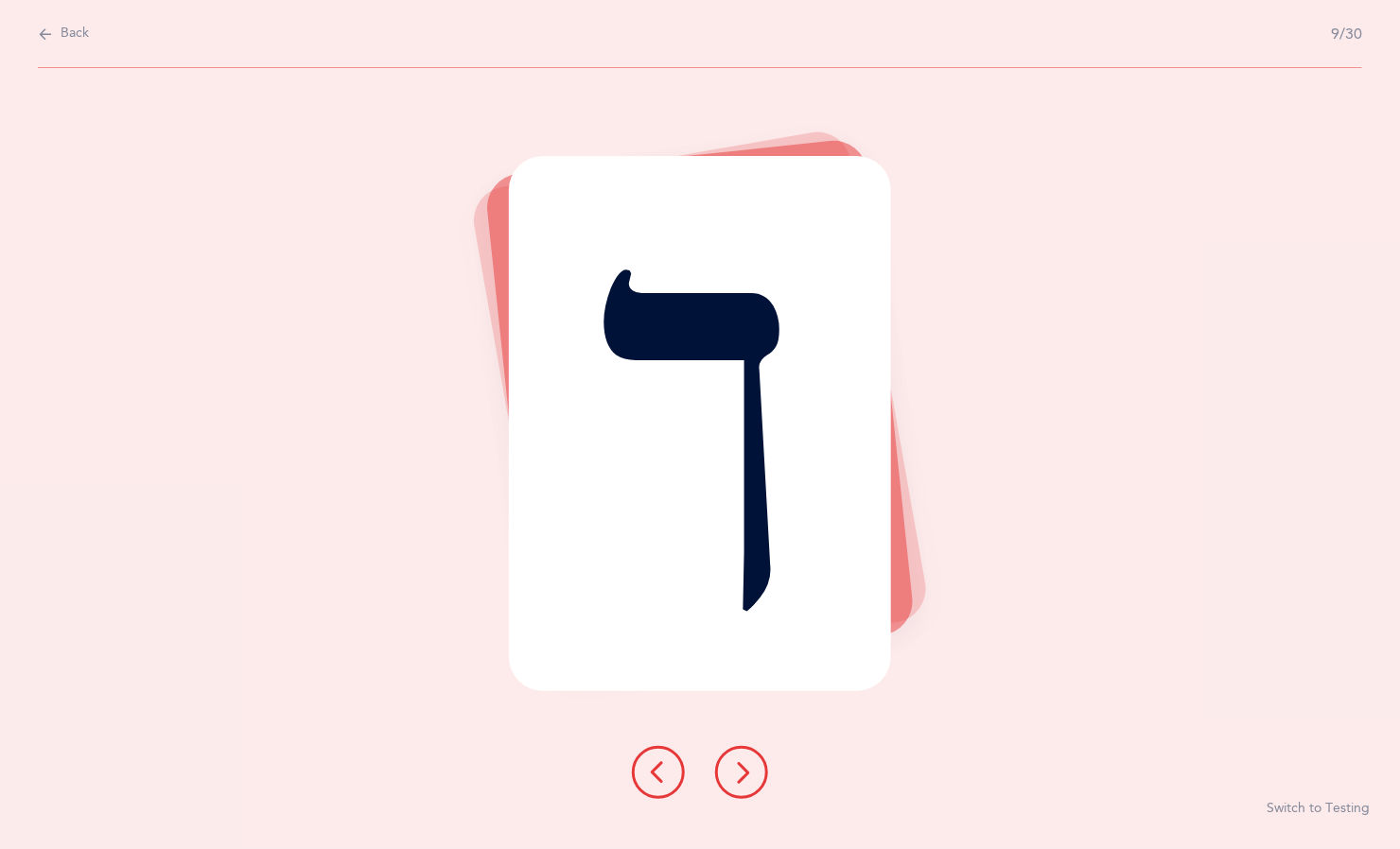
click at [757, 786] on button at bounding box center [741, 773] width 53 height 53
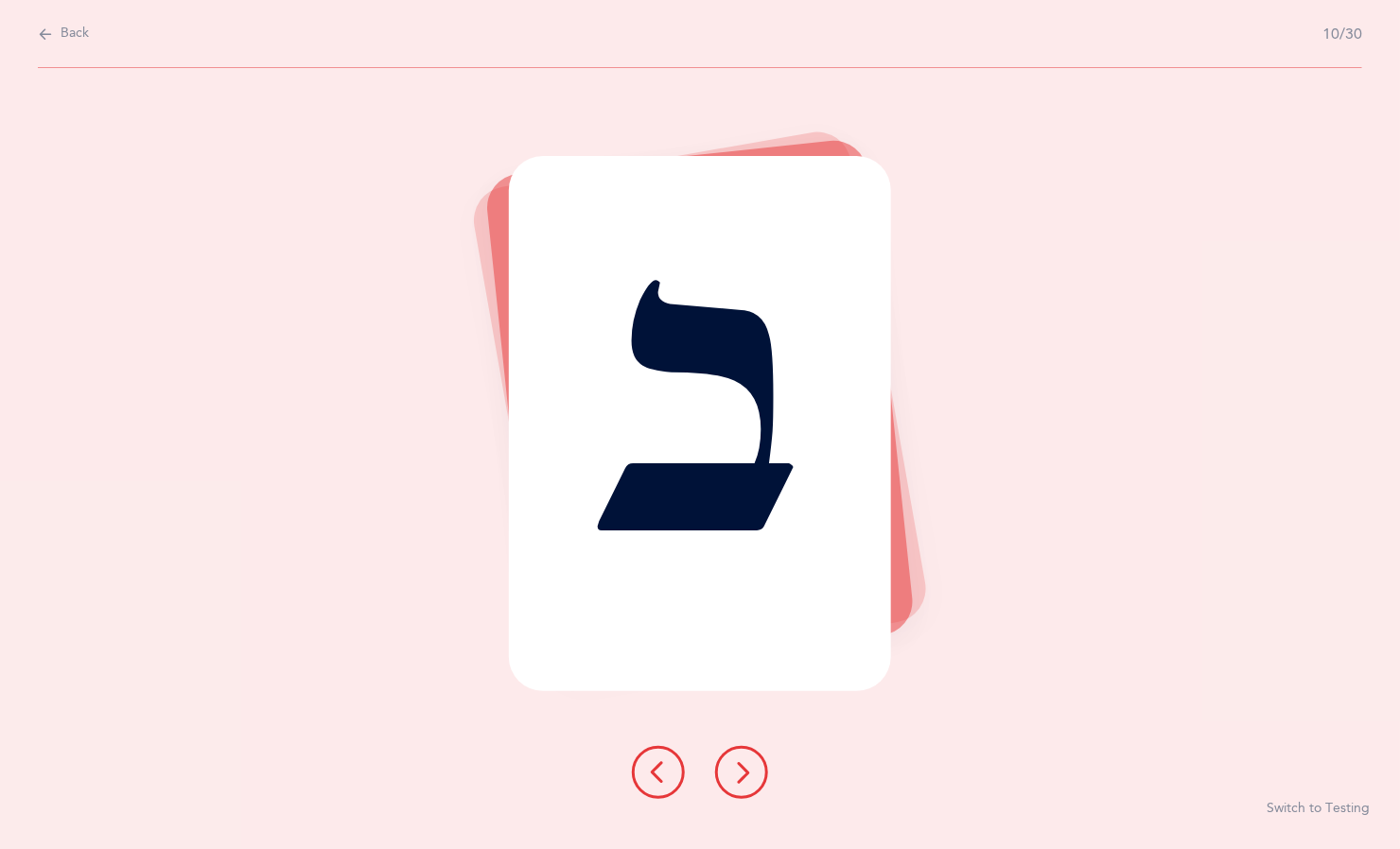
click at [767, 773] on button at bounding box center [741, 773] width 53 height 53
click at [760, 784] on button at bounding box center [741, 773] width 53 height 53
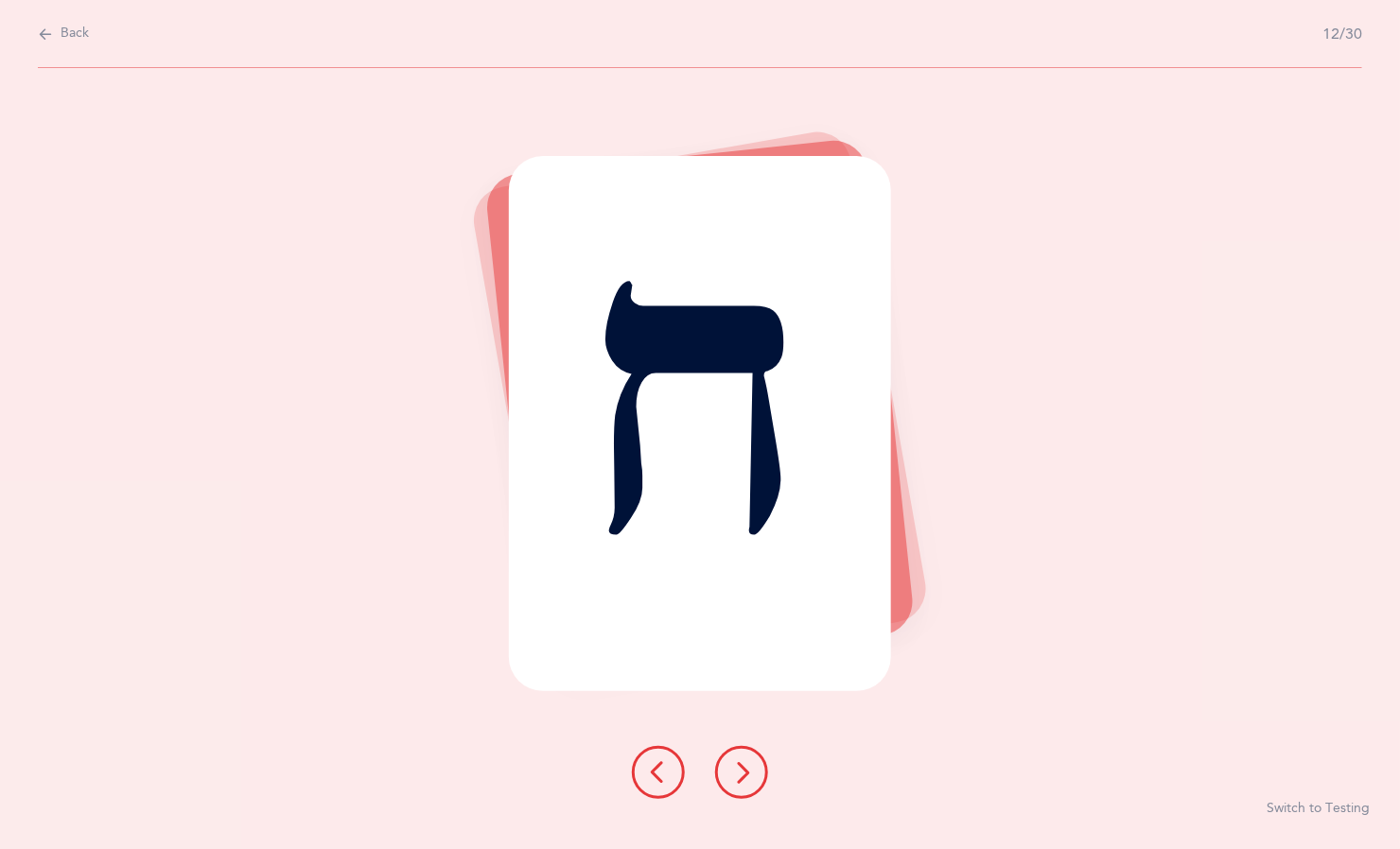
click at [753, 787] on button at bounding box center [741, 773] width 53 height 53
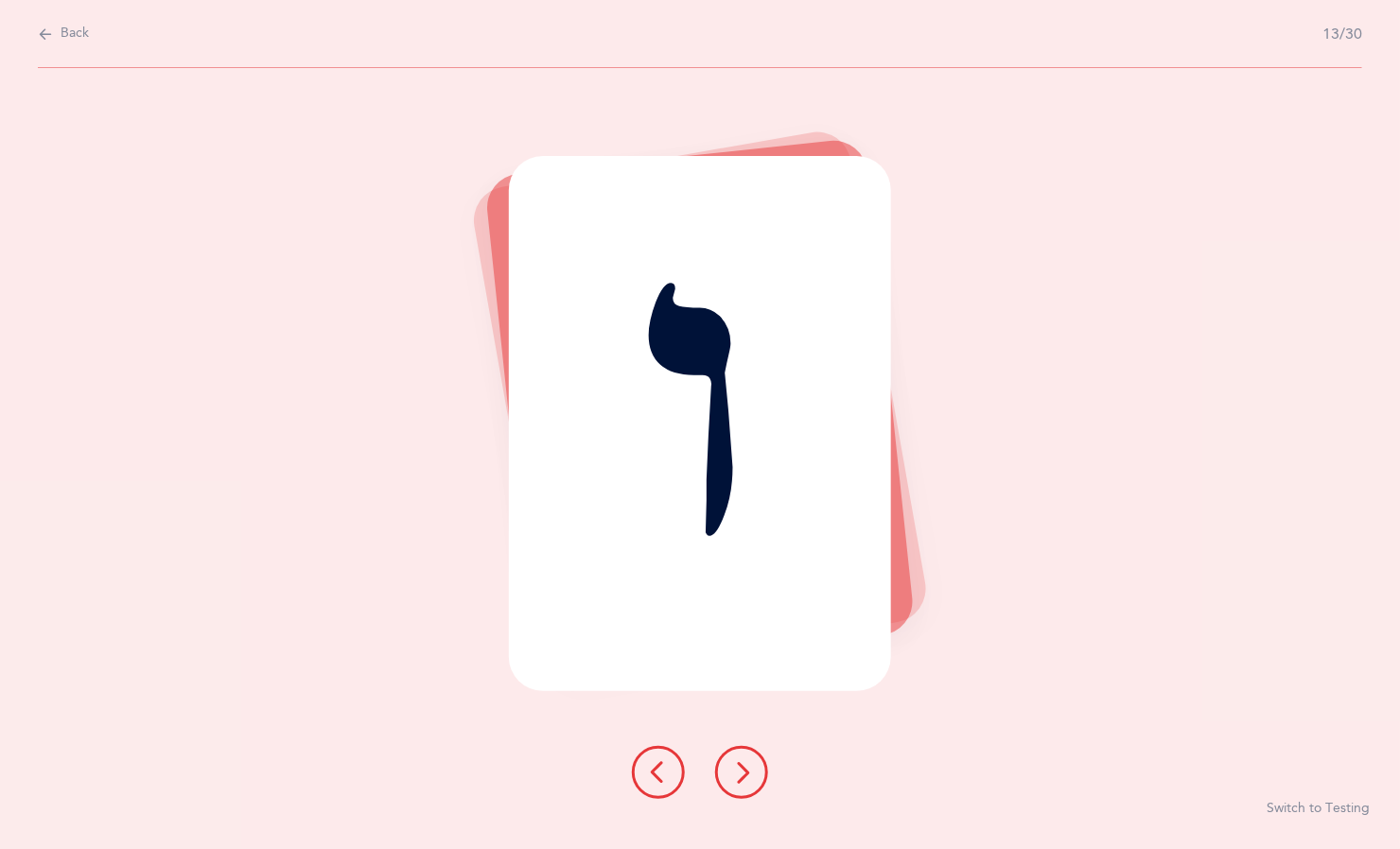
click at [757, 784] on button at bounding box center [741, 773] width 53 height 53
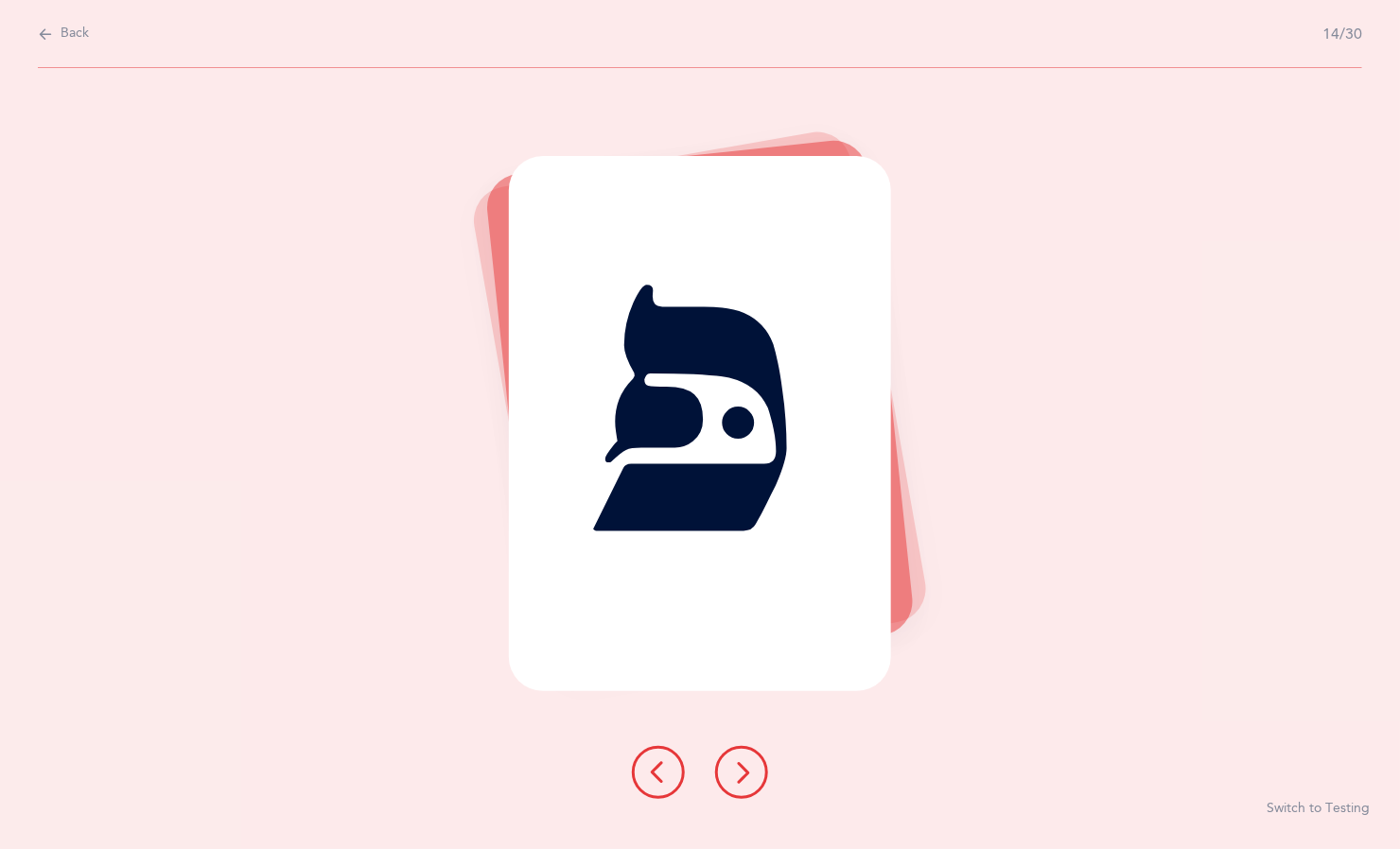
click at [758, 783] on button at bounding box center [741, 773] width 53 height 53
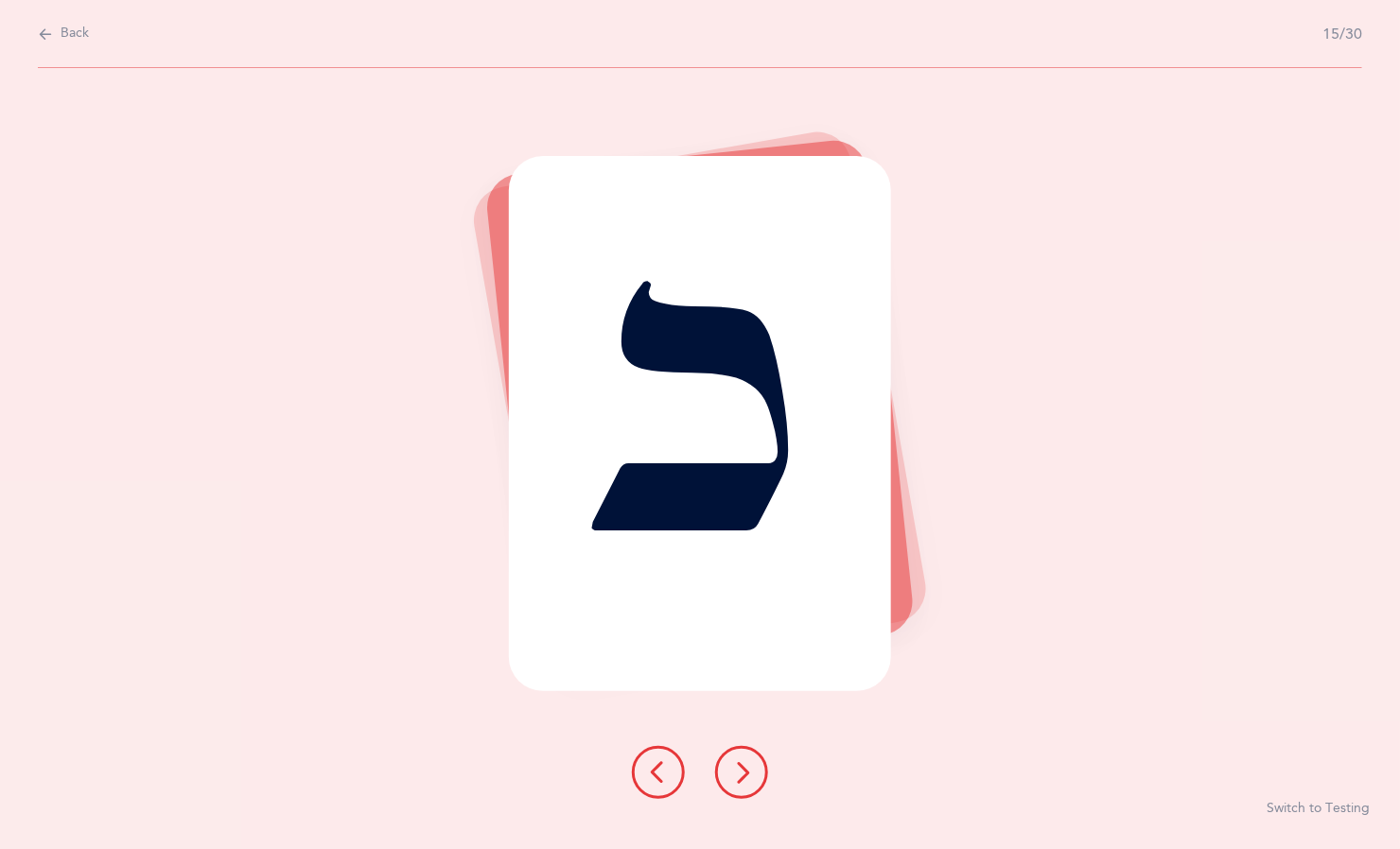
click at [758, 781] on button at bounding box center [741, 773] width 53 height 53
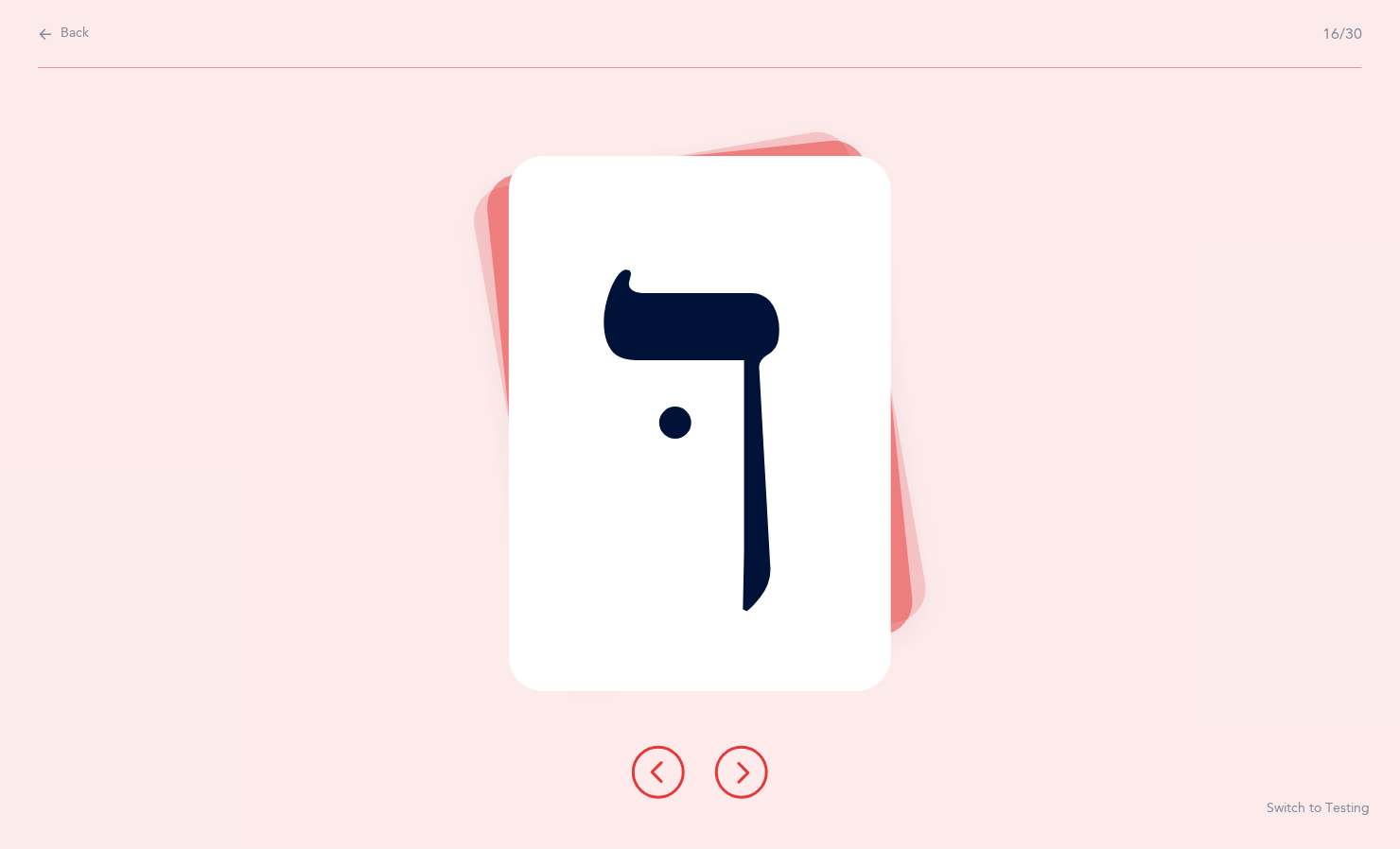
click at [757, 792] on button at bounding box center [741, 773] width 53 height 53
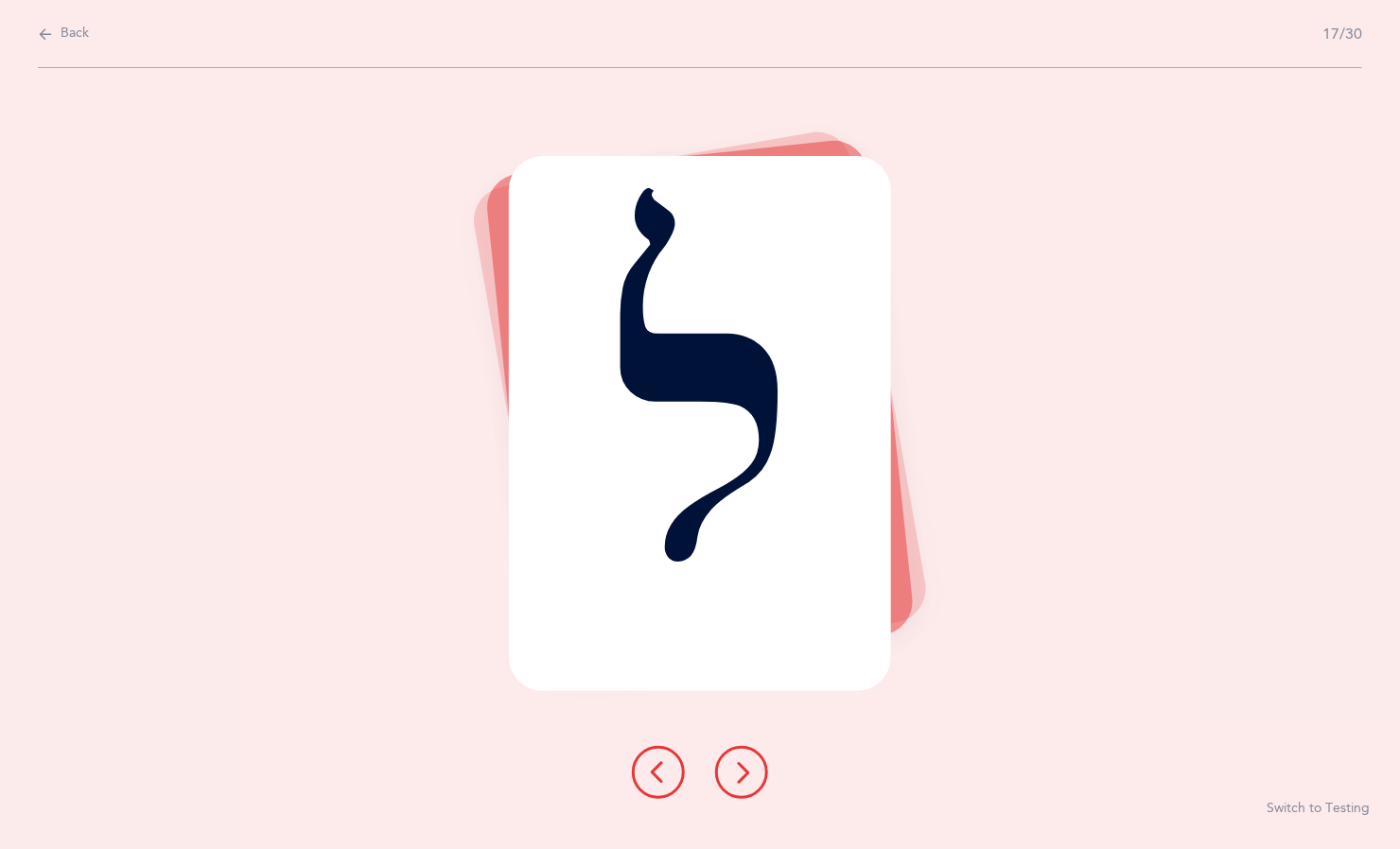
click at [761, 775] on button at bounding box center [741, 773] width 53 height 53
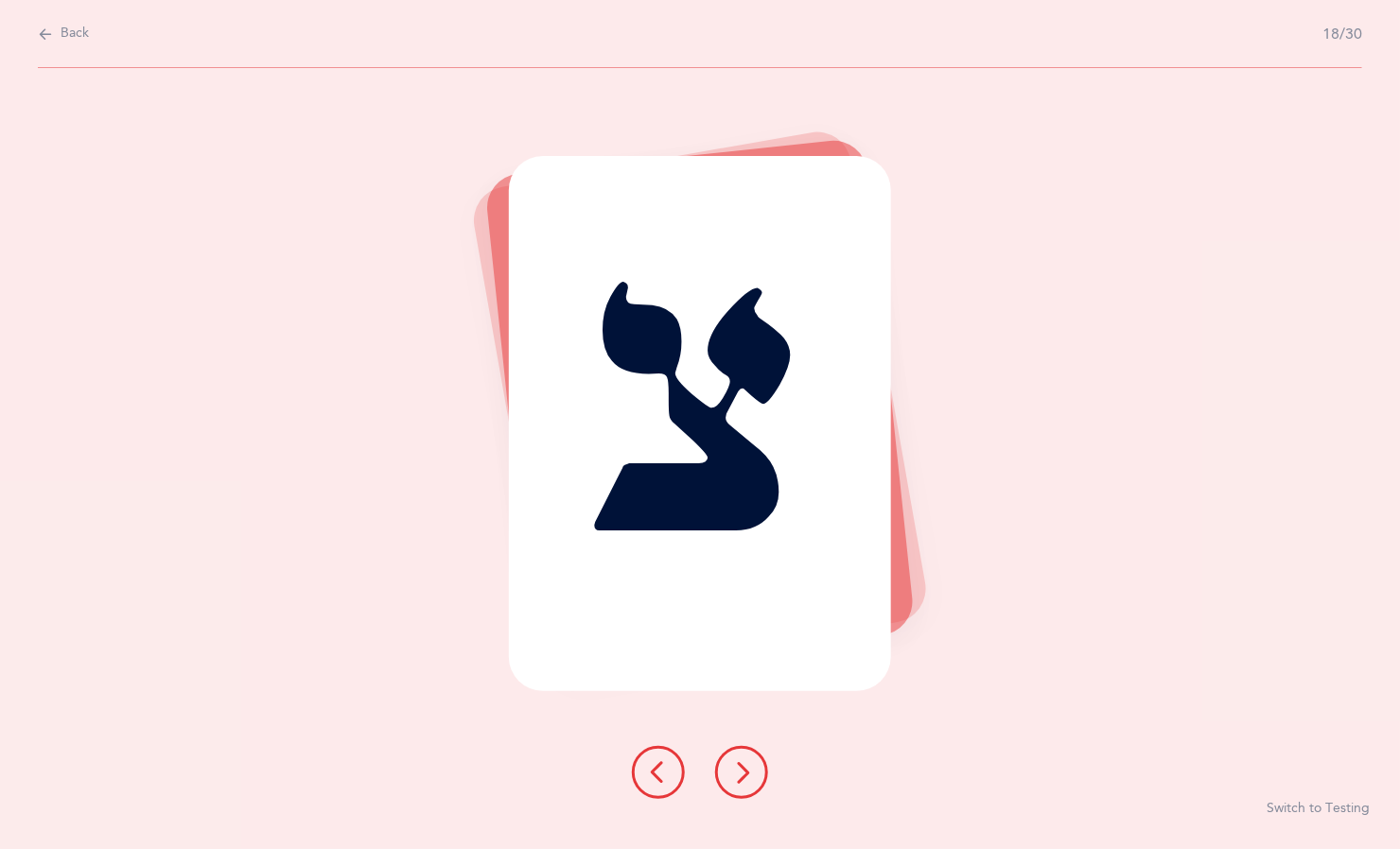
click at [744, 773] on icon at bounding box center [741, 772] width 22 height 22
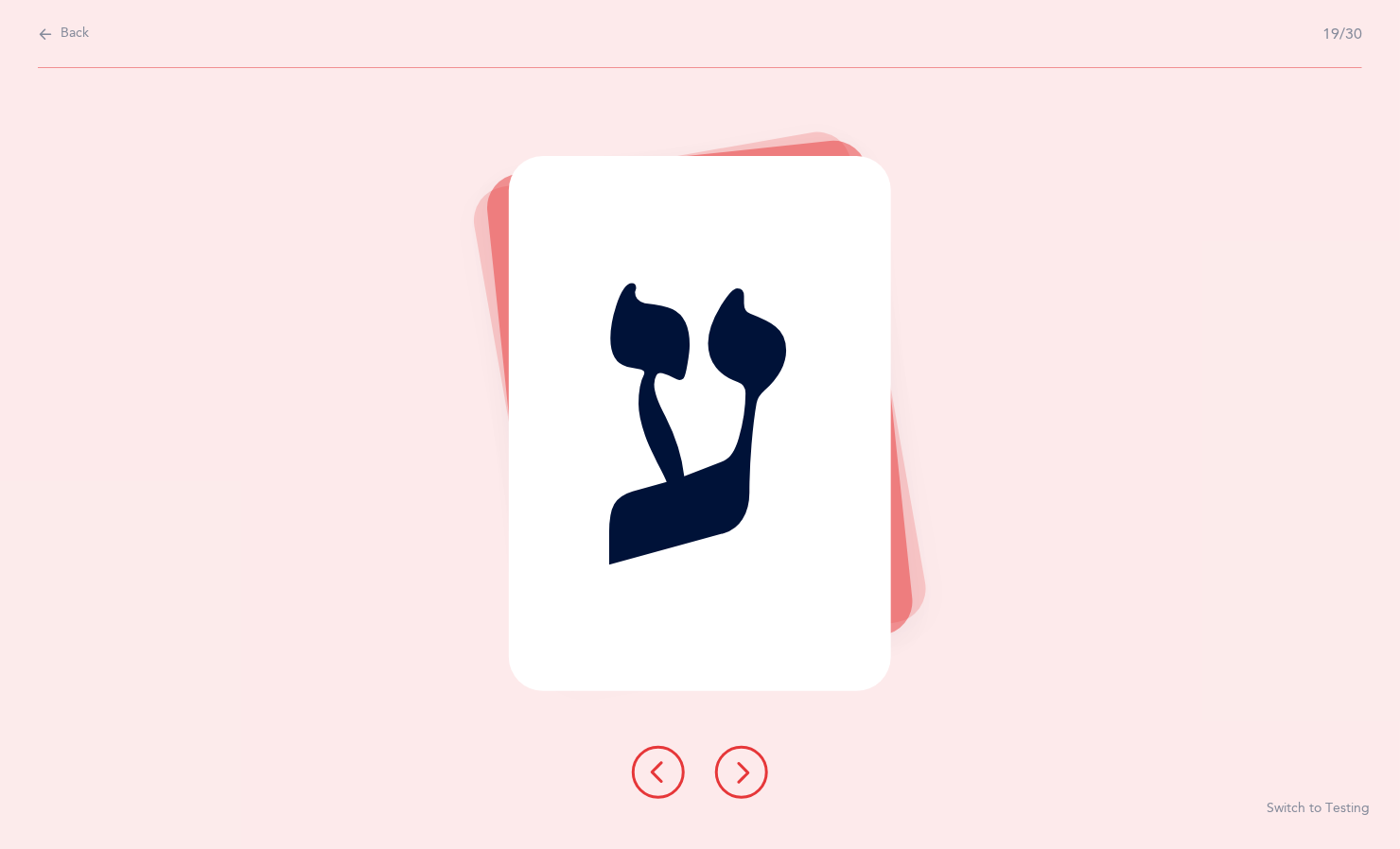
click at [744, 773] on icon at bounding box center [741, 772] width 22 height 22
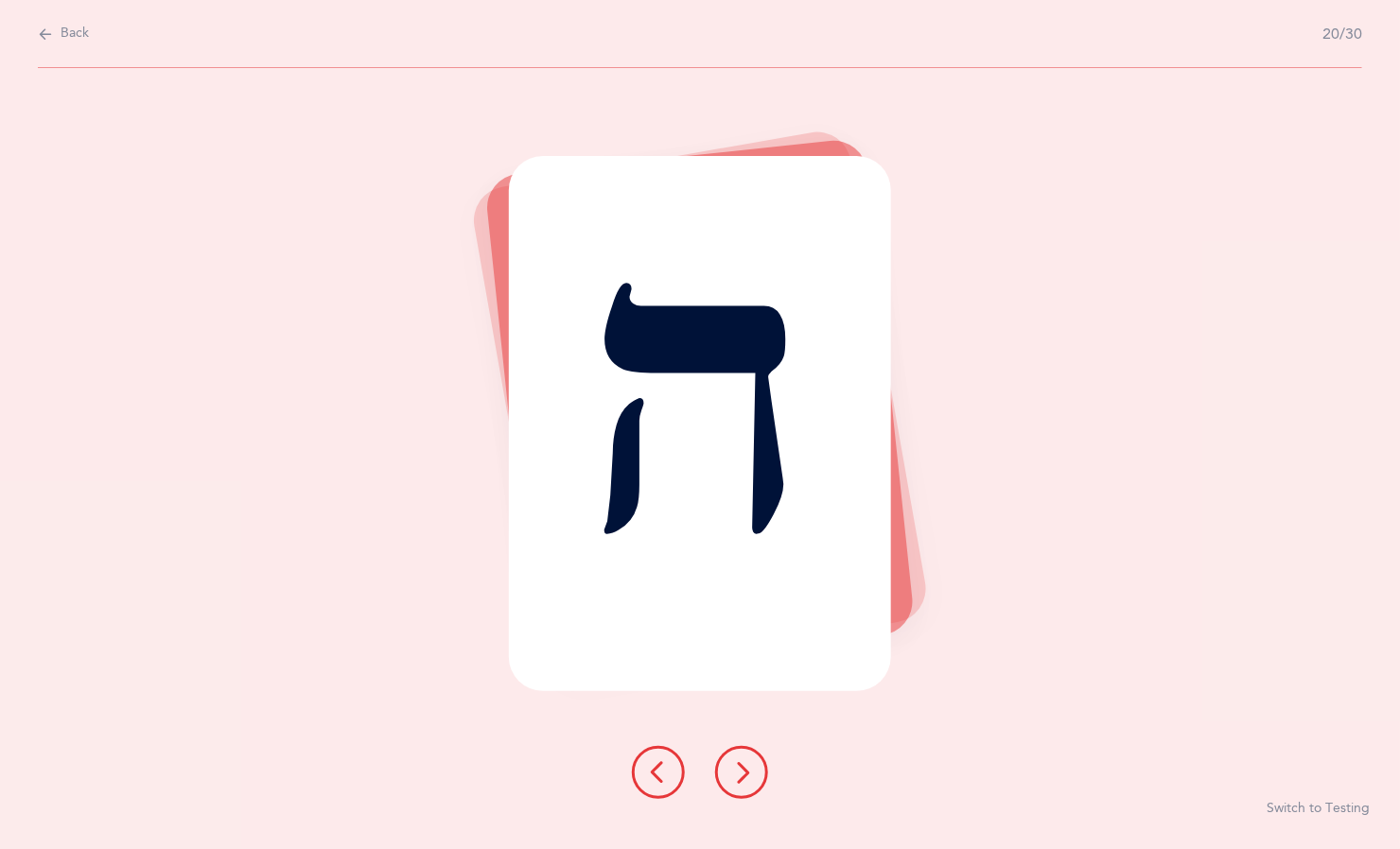
click at [758, 783] on button at bounding box center [741, 773] width 53 height 53
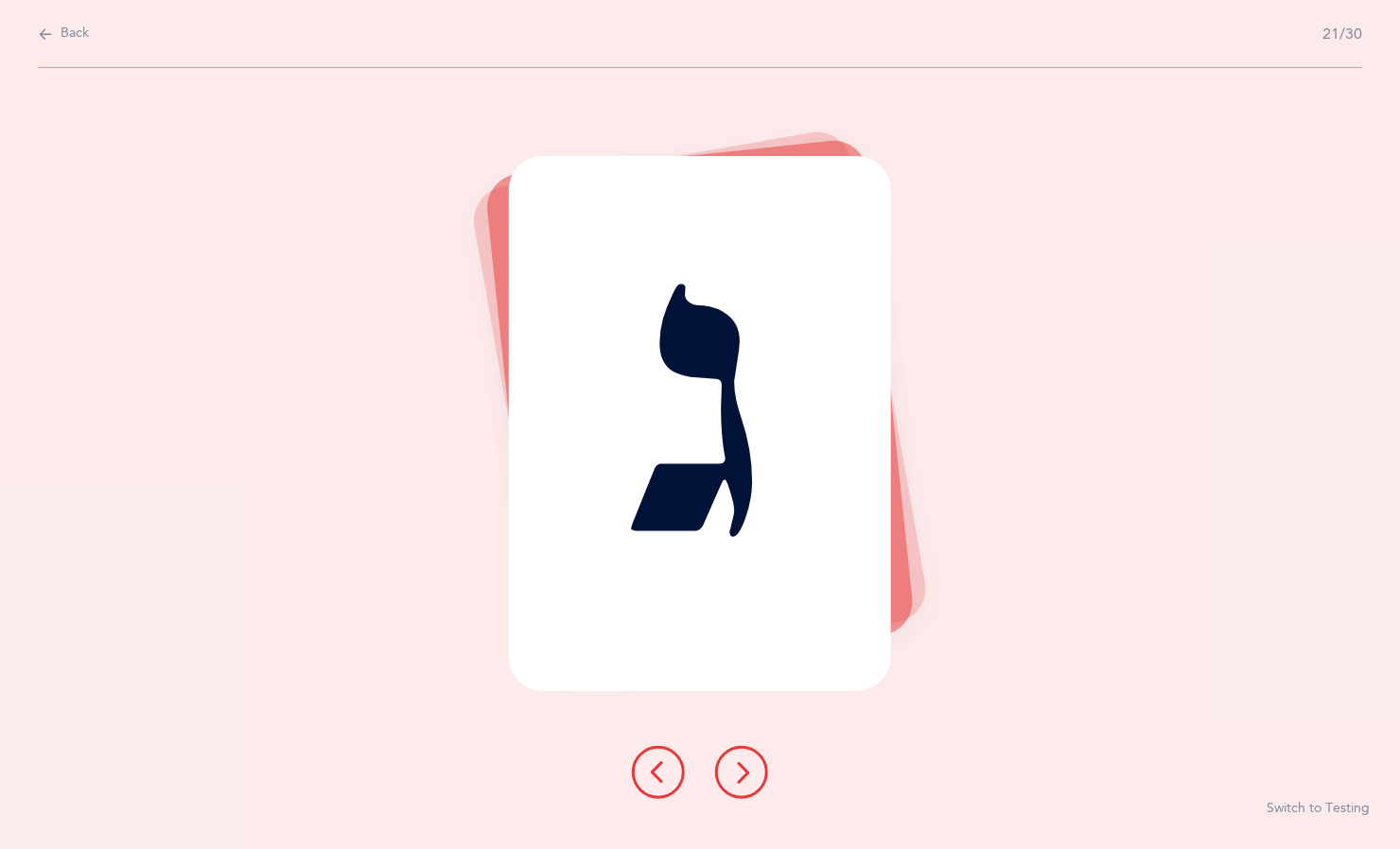
click at [758, 783] on button at bounding box center [741, 773] width 53 height 53
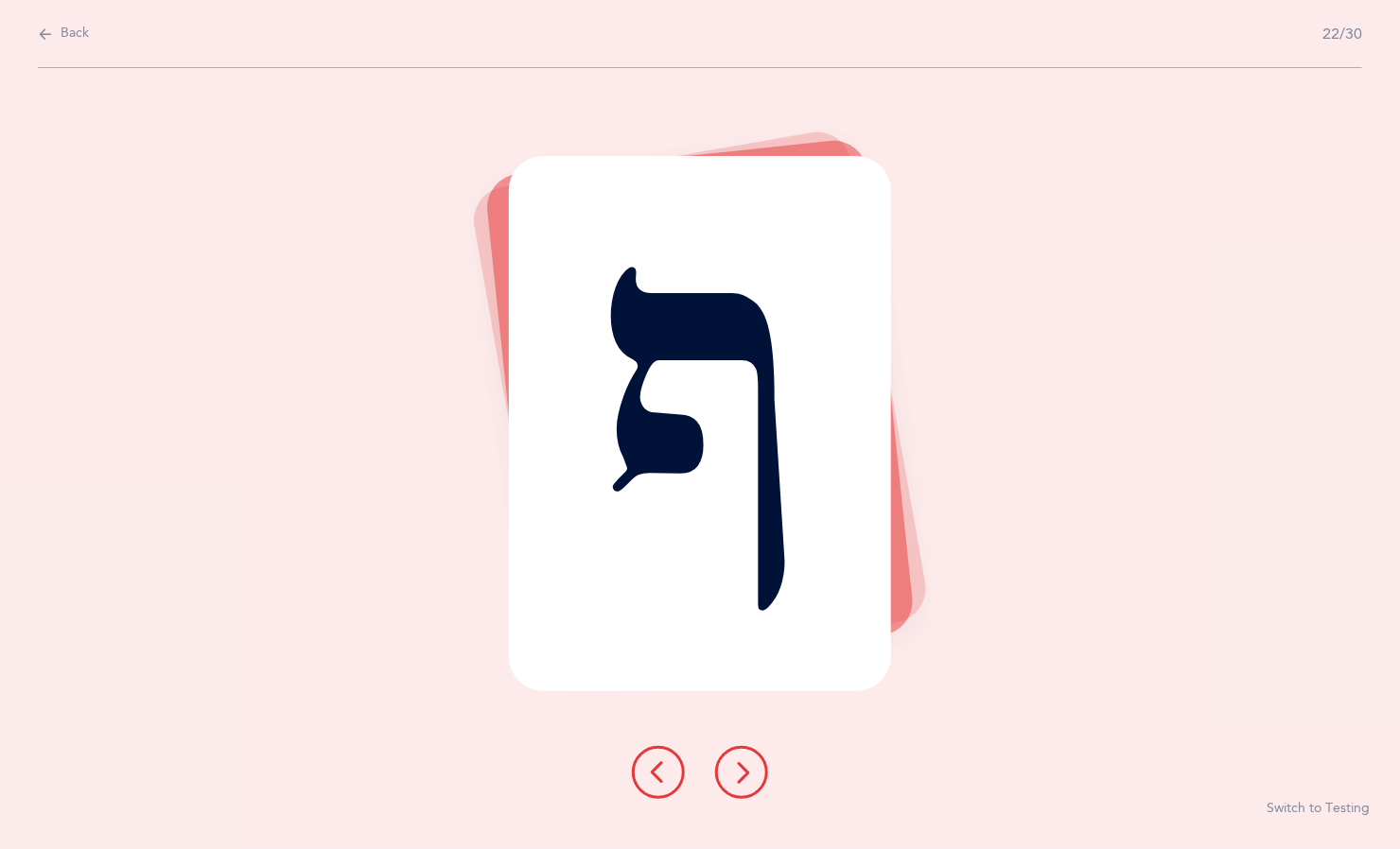
click at [760, 775] on button at bounding box center [741, 773] width 53 height 53
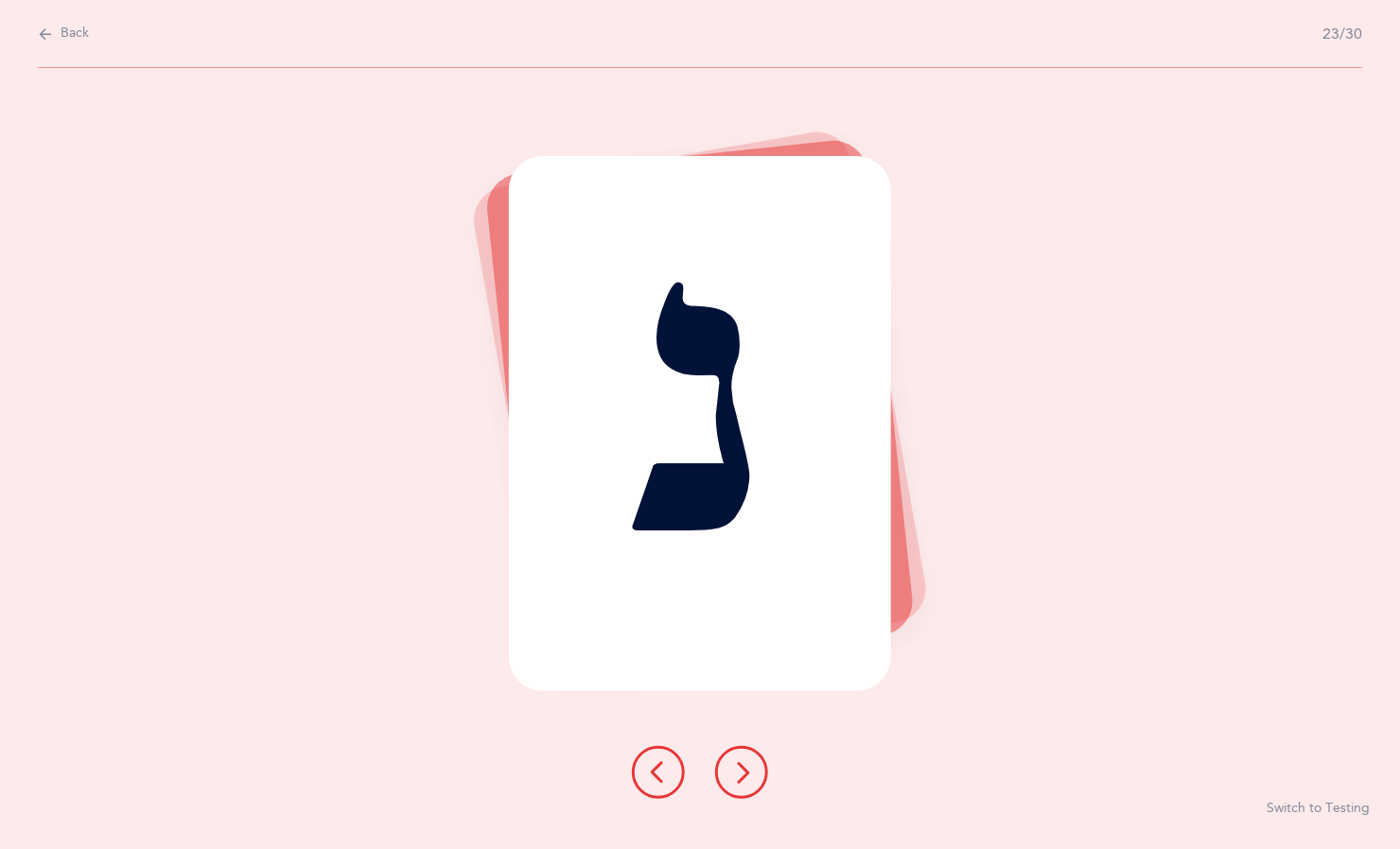
click at [756, 777] on button at bounding box center [741, 773] width 53 height 53
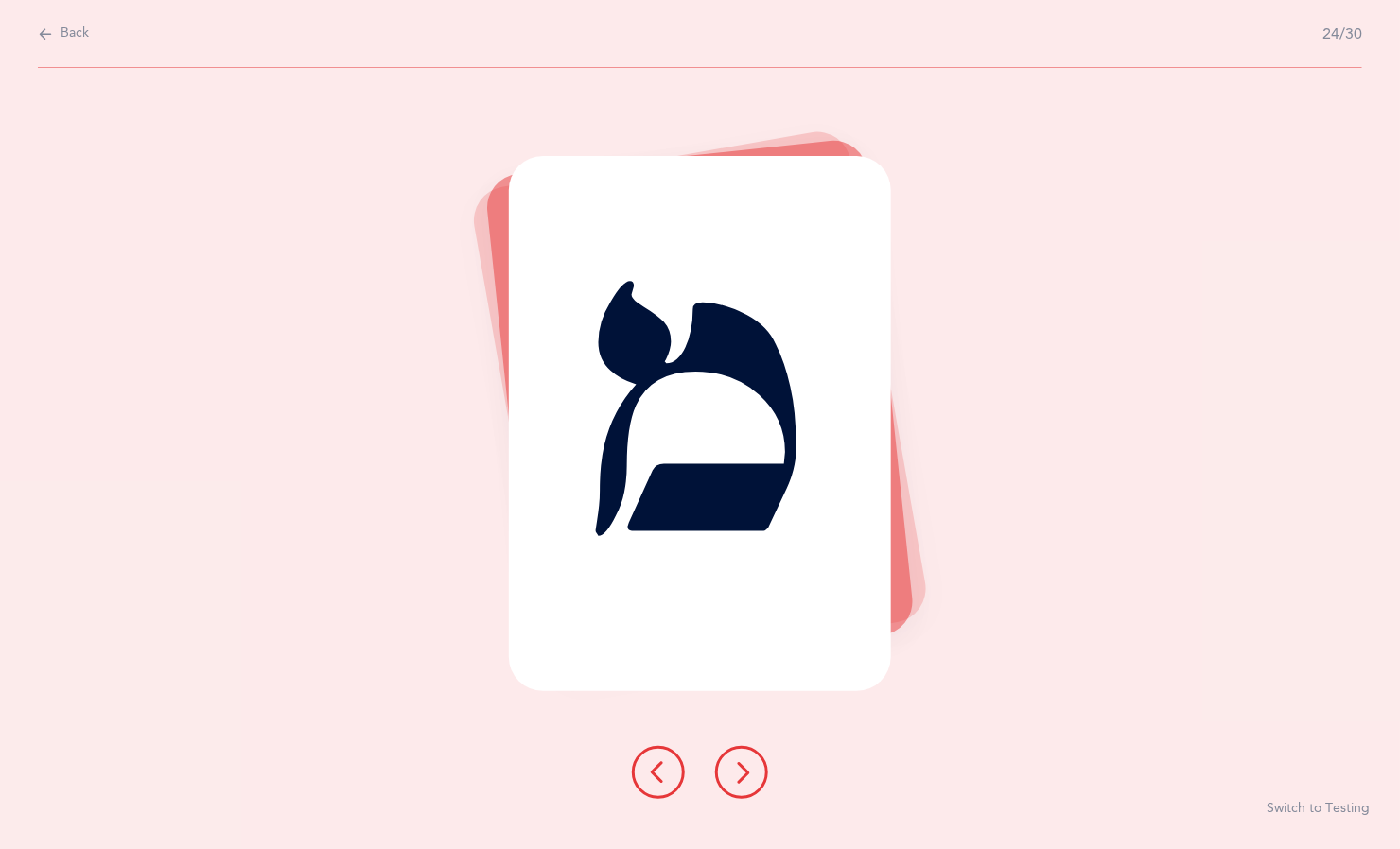
click at [757, 796] on div at bounding box center [700, 773] width 166 height 53
click at [757, 783] on button at bounding box center [741, 773] width 53 height 53
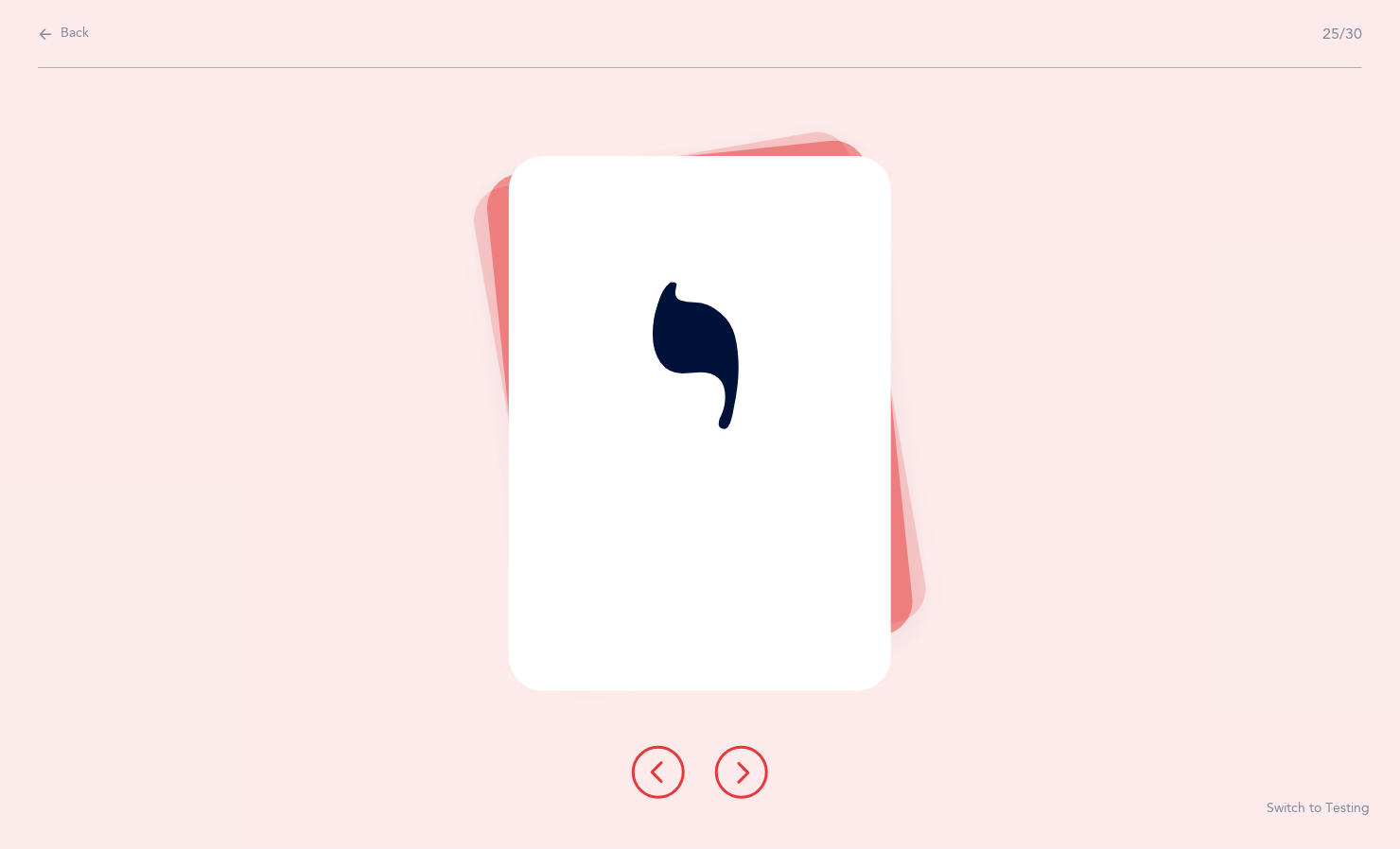
click at [761, 769] on button at bounding box center [741, 773] width 53 height 53
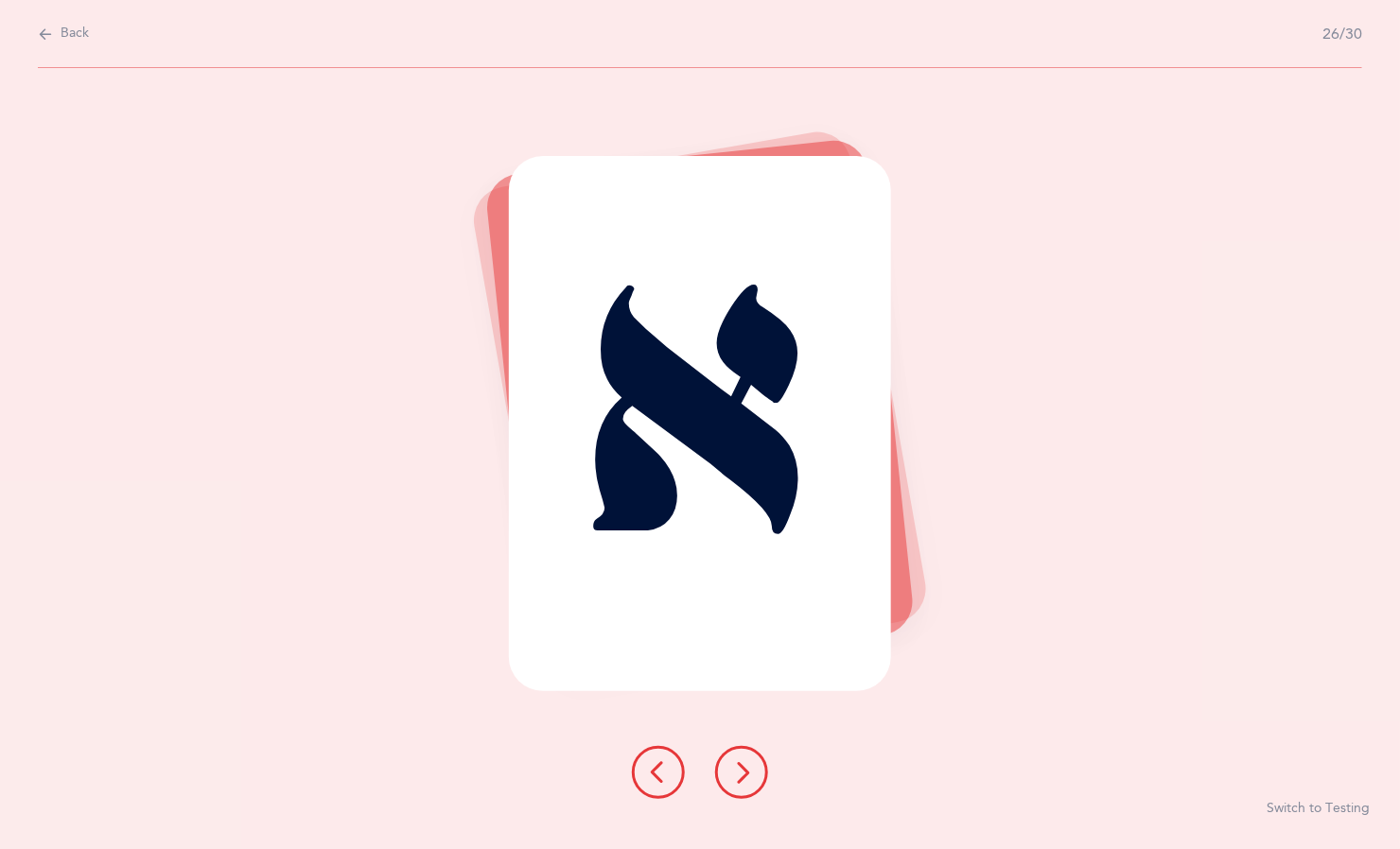
click at [764, 789] on div at bounding box center [700, 773] width 166 height 53
click at [760, 789] on button at bounding box center [741, 773] width 53 height 53
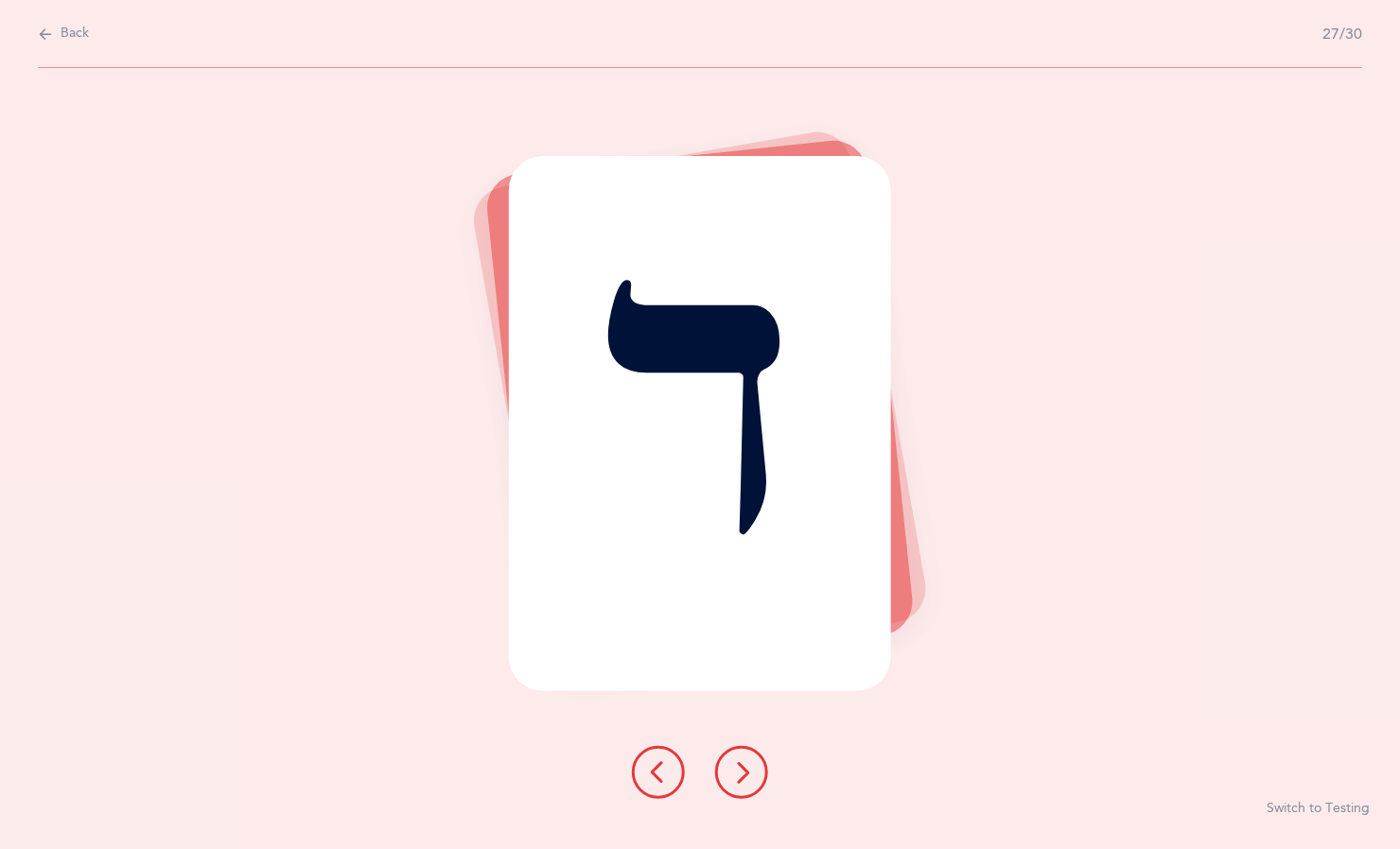
click at [764, 772] on button at bounding box center [741, 773] width 53 height 53
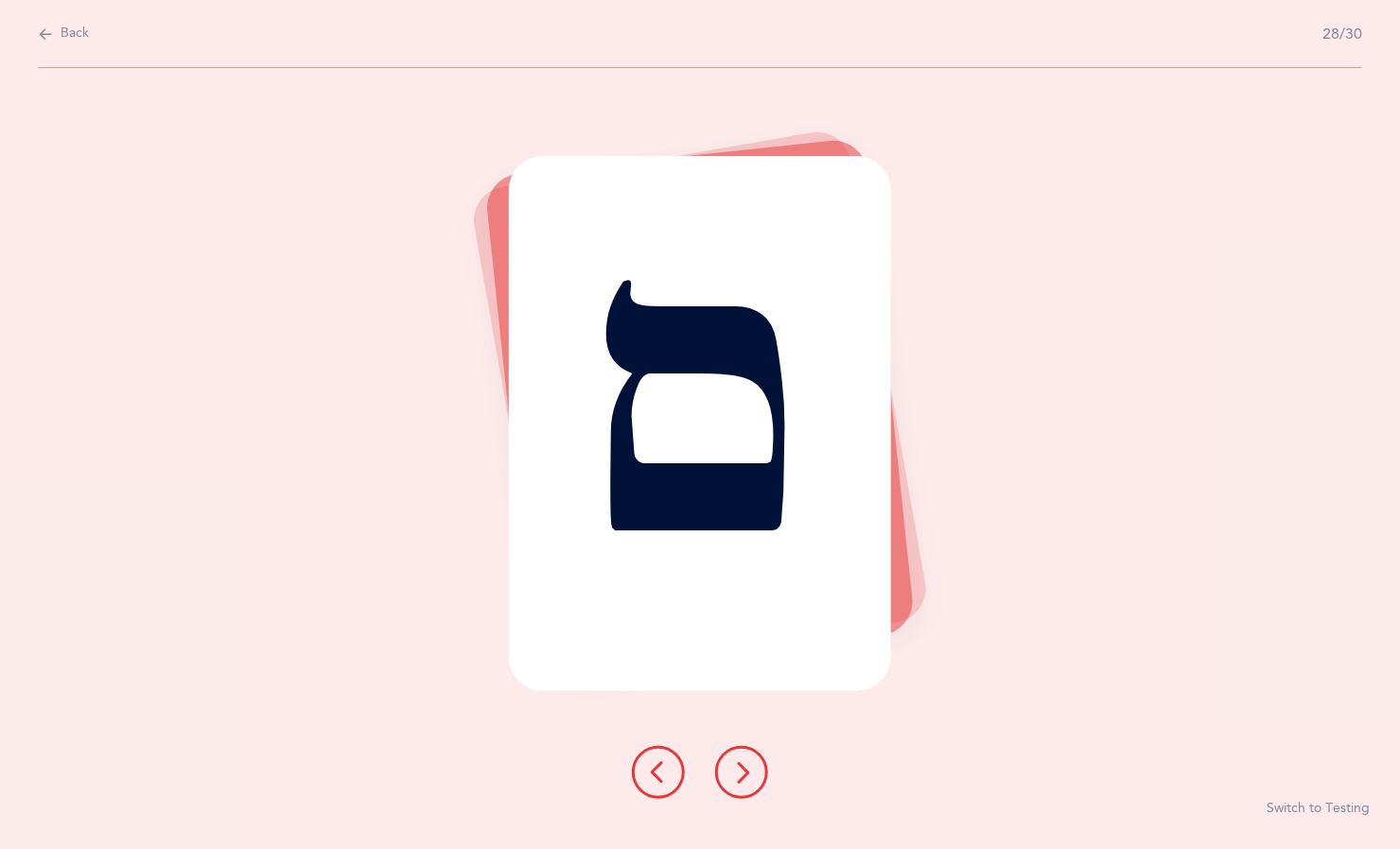
click at [761, 777] on button at bounding box center [741, 773] width 53 height 53
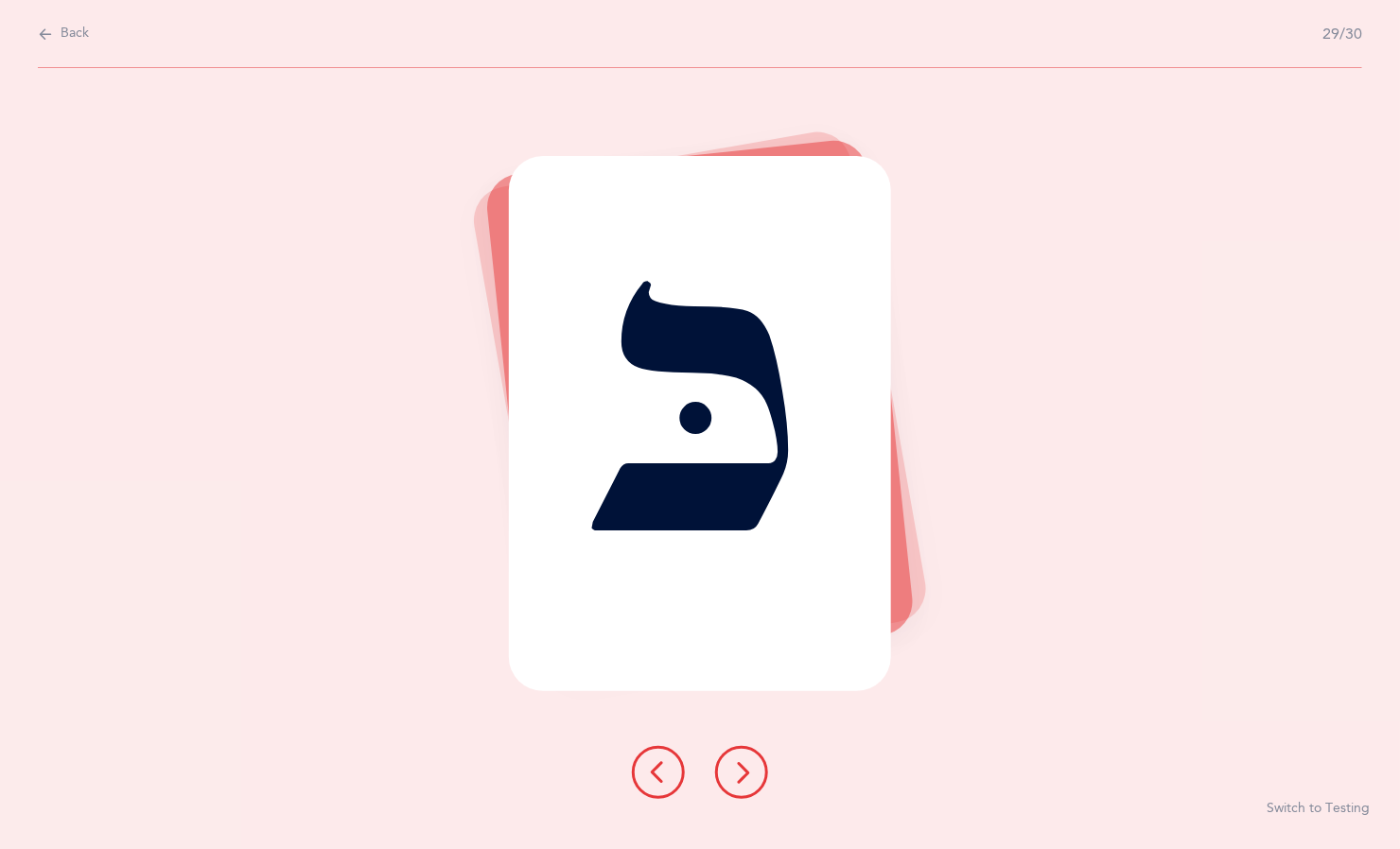
click at [764, 784] on button at bounding box center [741, 773] width 53 height 53
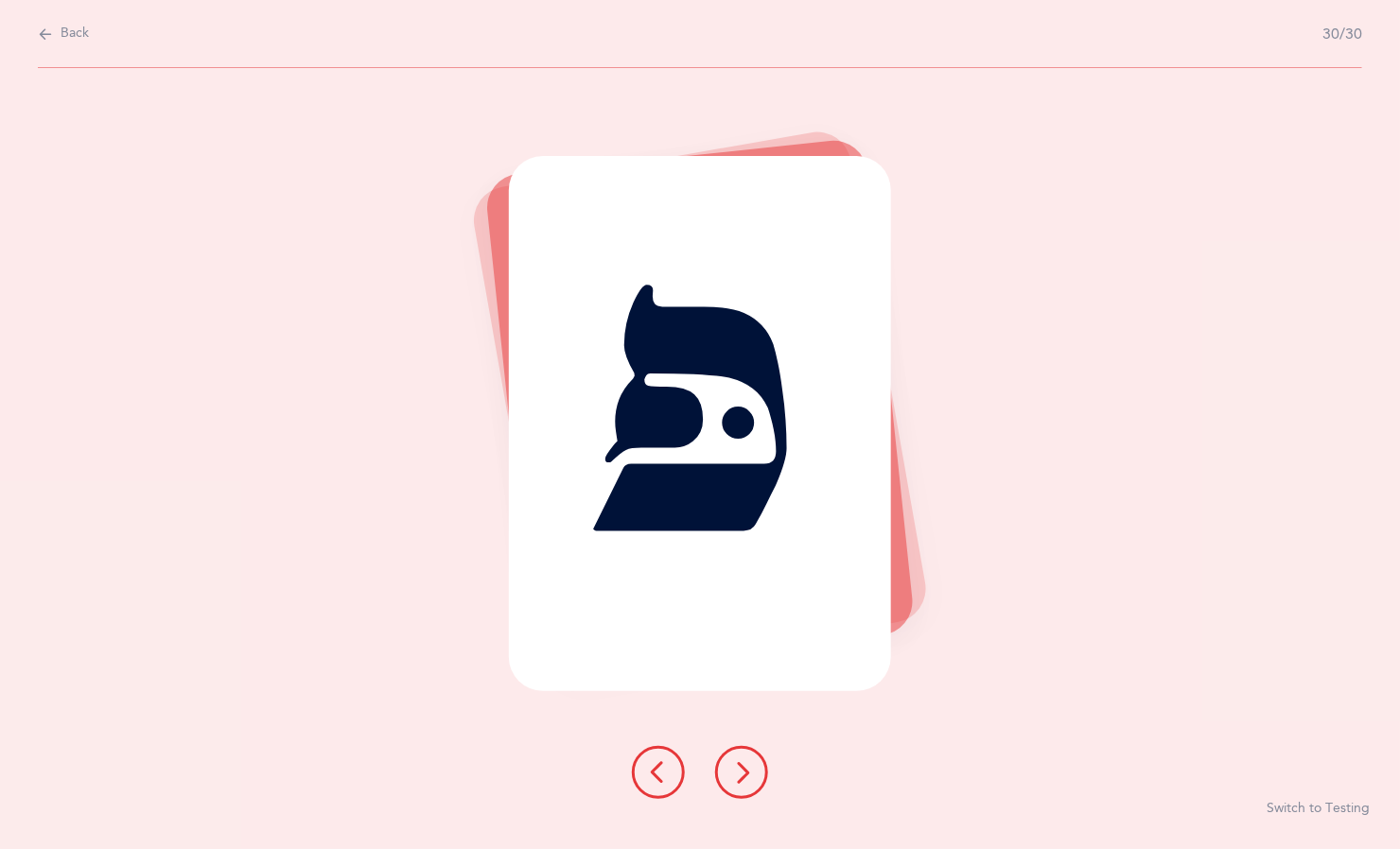
click at [761, 769] on button at bounding box center [741, 773] width 53 height 53
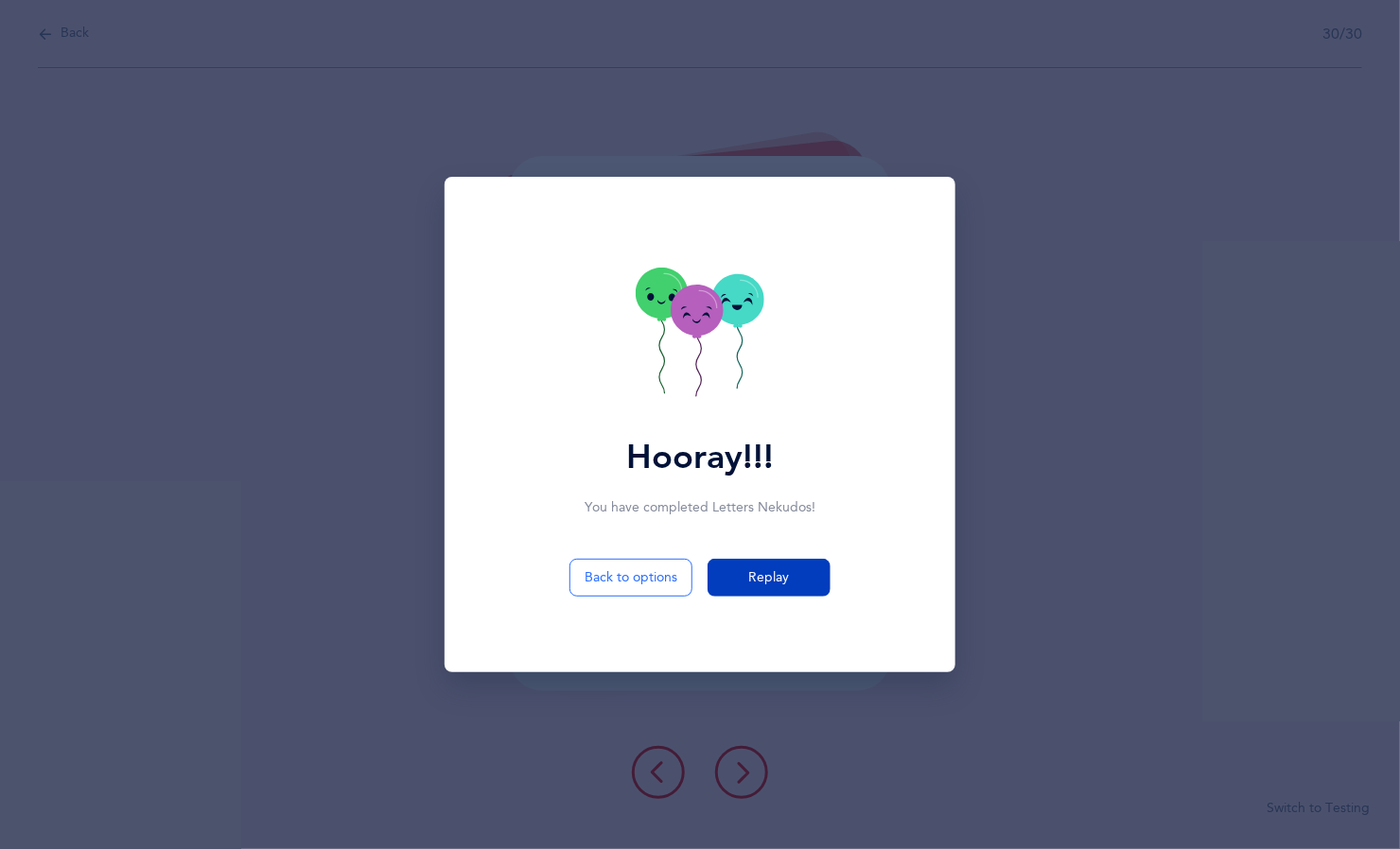
click at [796, 580] on button "Replay" at bounding box center [769, 577] width 123 height 38
